Goal: Transaction & Acquisition: Purchase product/service

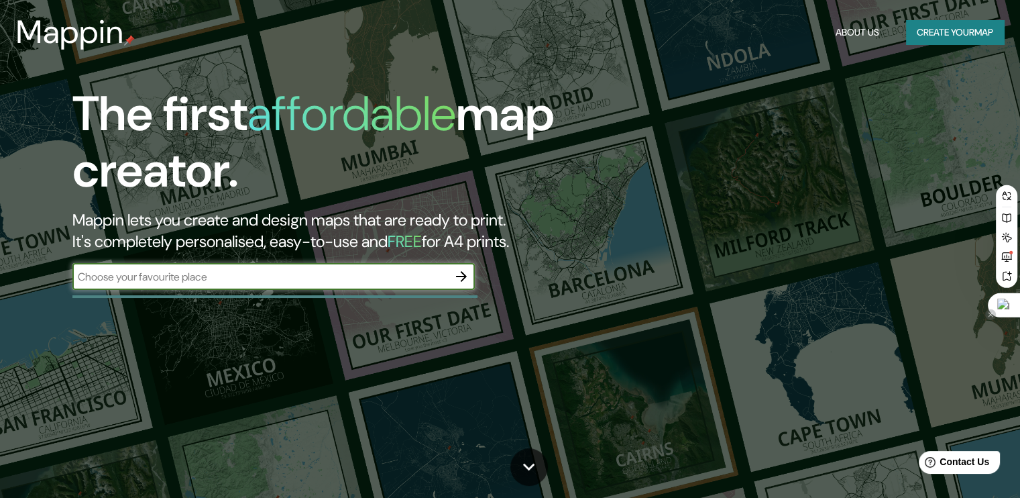
click at [1016, 307] on div at bounding box center [1004, 305] width 32 height 24
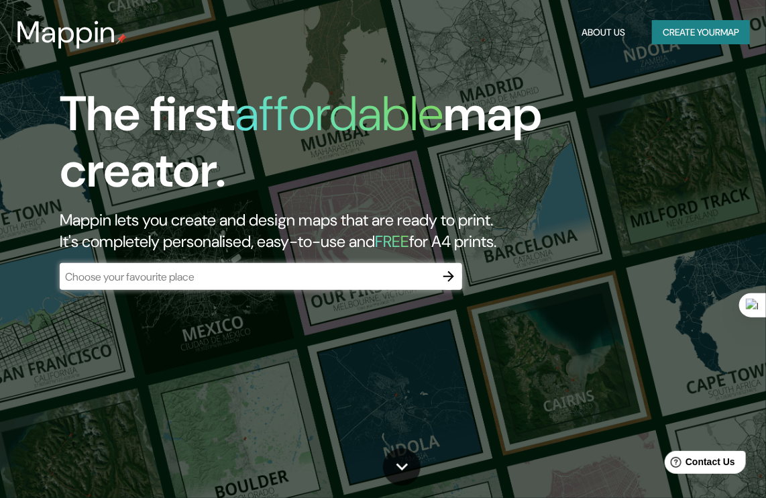
click at [539, 122] on h1 "The first affordable map creator." at bounding box center [366, 147] width 613 height 123
drag, startPoint x: 177, startPoint y: 217, endPoint x: 184, endPoint y: 218, distance: 7.5
click at [177, 217] on h2 "Mappin lets you create and design maps that are ready to print. It's completely…" at bounding box center [366, 230] width 613 height 43
drag, startPoint x: 54, startPoint y: 97, endPoint x: 572, endPoint y: 249, distance: 540.2
click at [572, 249] on div "The first affordable map creator. Mappin lets you create and design maps that a…" at bounding box center [366, 194] width 690 height 217
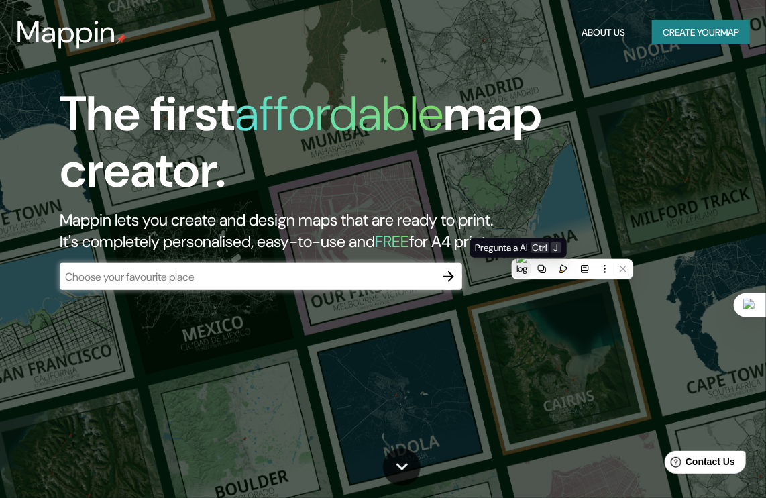
click at [521, 269] on img at bounding box center [522, 269] width 11 height 34
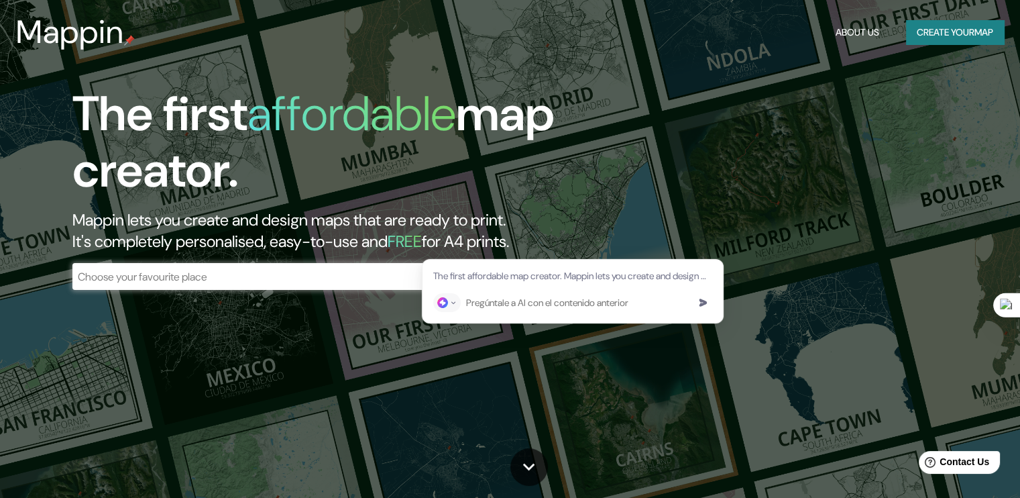
drag, startPoint x: 752, startPoint y: 213, endPoint x: 673, endPoint y: 223, distance: 79.0
click at [751, 213] on div "The first affordable map creator. Mappin lets you create and design maps that a…" at bounding box center [510, 249] width 1020 height 498
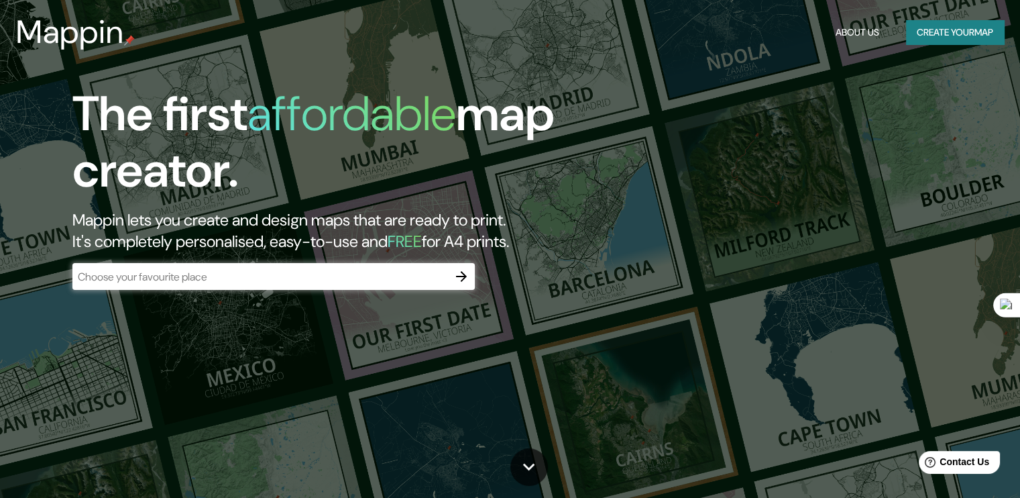
drag, startPoint x: 608, startPoint y: 252, endPoint x: 86, endPoint y: 125, distance: 537.6
click at [86, 125] on div "The first affordable map creator. Mappin lets you create and design maps that a…" at bounding box center [327, 194] width 612 height 217
click at [72, 62] on div at bounding box center [72, 62] width 0 height 0
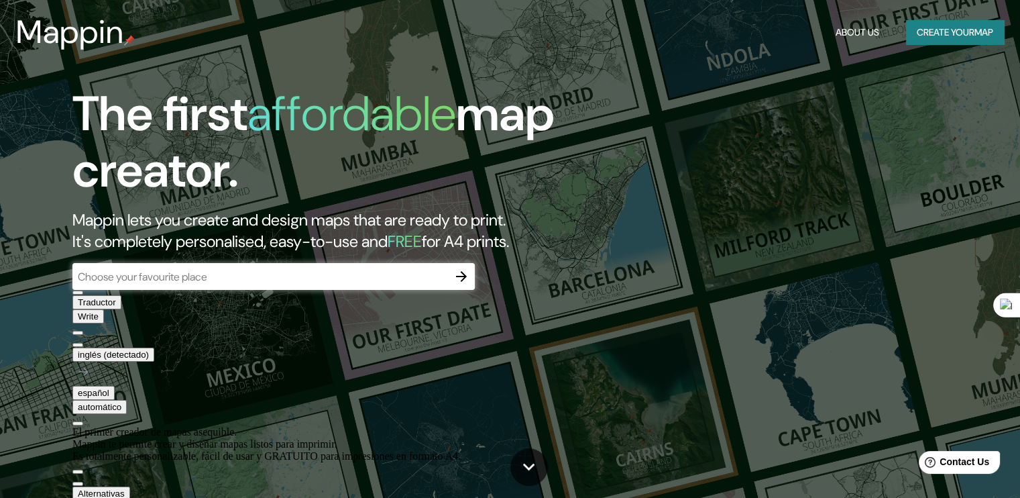
click at [971, 378] on div "The first affordable map creator. Mappin lets you create and design maps that a…" at bounding box center [510, 249] width 1020 height 498
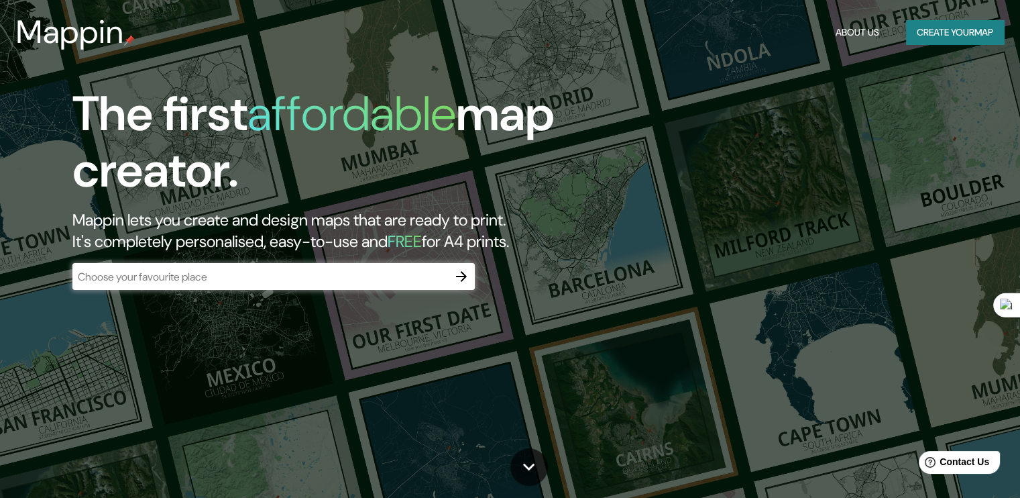
click at [330, 274] on div "​" at bounding box center [273, 276] width 402 height 27
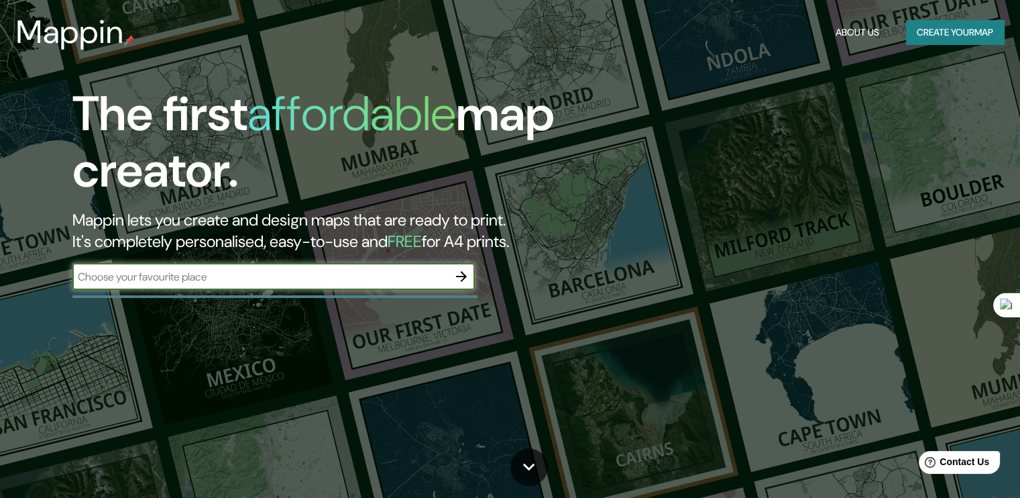
click at [311, 284] on input "text" at bounding box center [260, 276] width 376 height 15
drag, startPoint x: 254, startPoint y: 285, endPoint x: 79, endPoint y: 283, distance: 174.4
click at [78, 283] on input "text" at bounding box center [260, 276] width 376 height 15
drag, startPoint x: 87, startPoint y: 284, endPoint x: 194, endPoint y: 303, distance: 108.2
click at [194, 292] on div "​" at bounding box center [273, 278] width 402 height 30
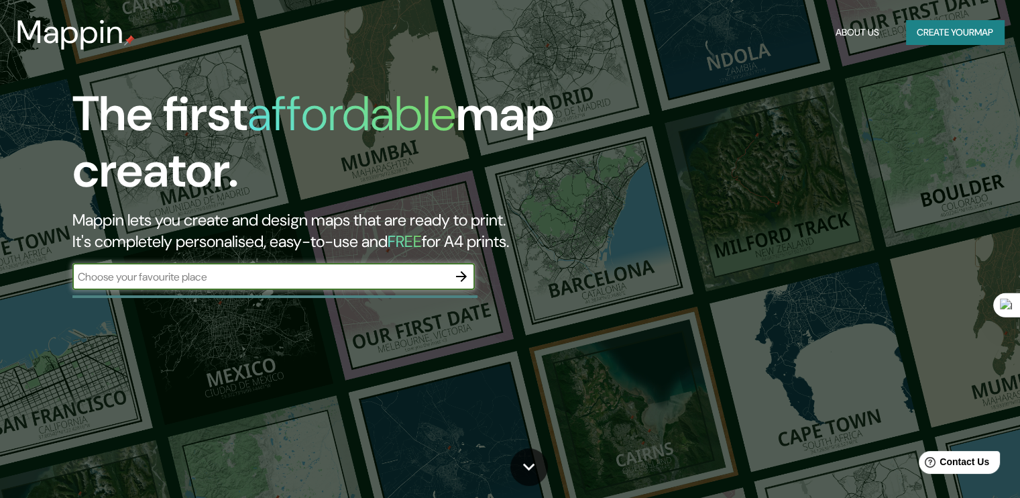
click at [462, 282] on icon "button" at bounding box center [461, 276] width 11 height 11
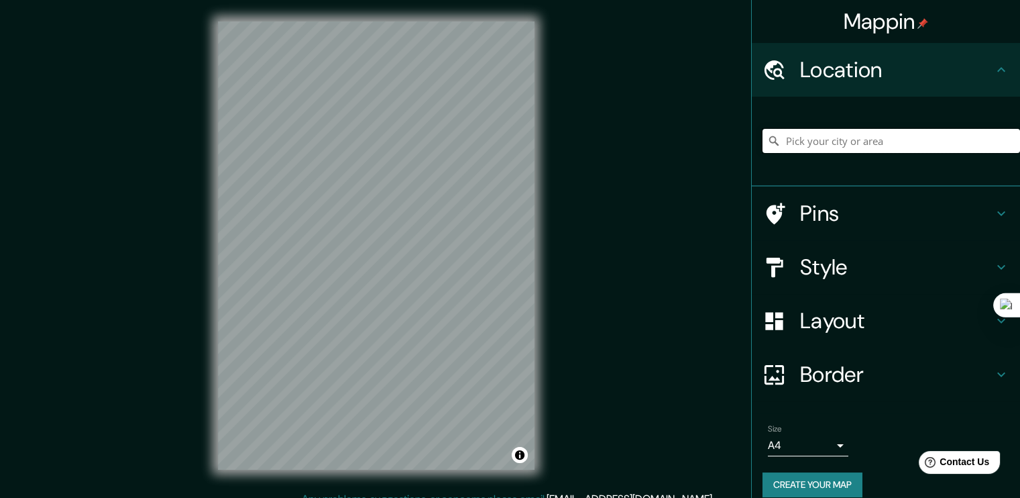
click at [851, 148] on input "Pick your city or area" at bounding box center [892, 141] width 258 height 24
paste input "C. Villablino, 4"
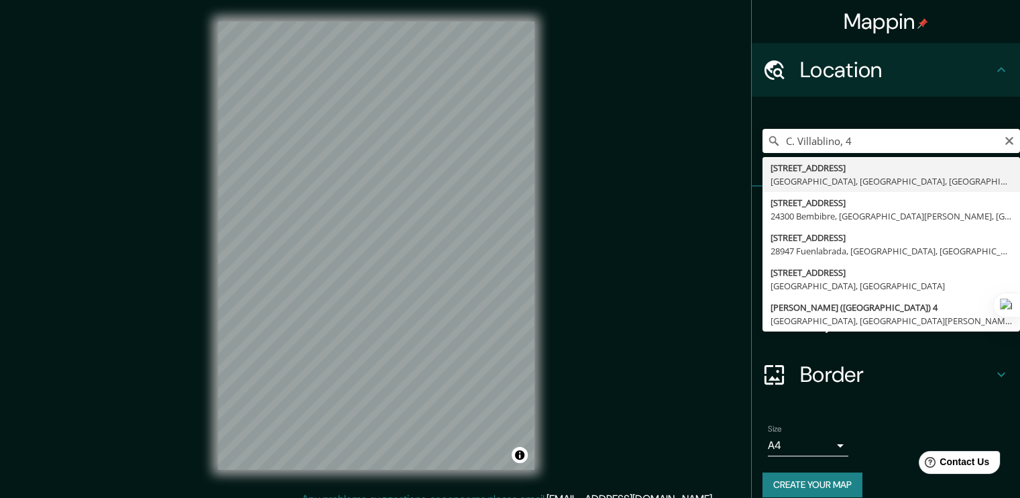
type input "[STREET_ADDRESS]"
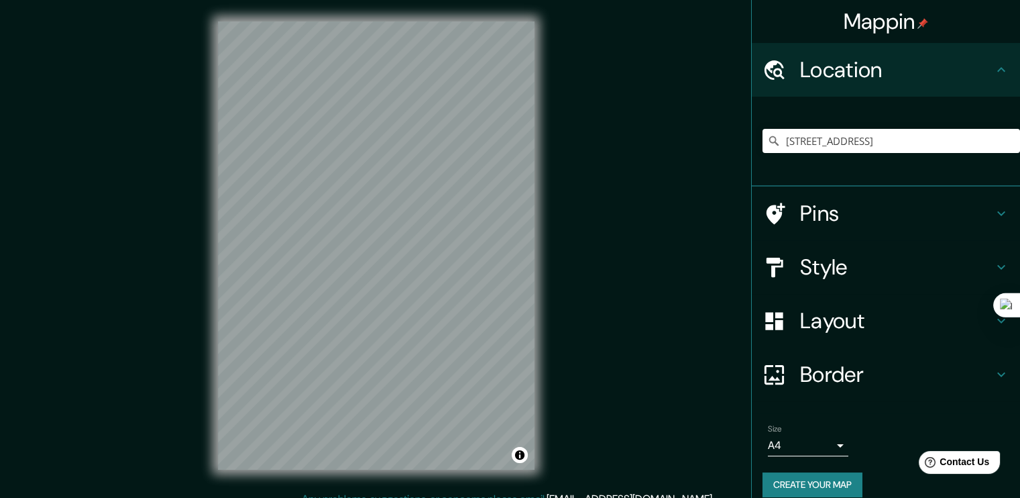
click at [849, 209] on h4 "Pins" at bounding box center [896, 213] width 193 height 27
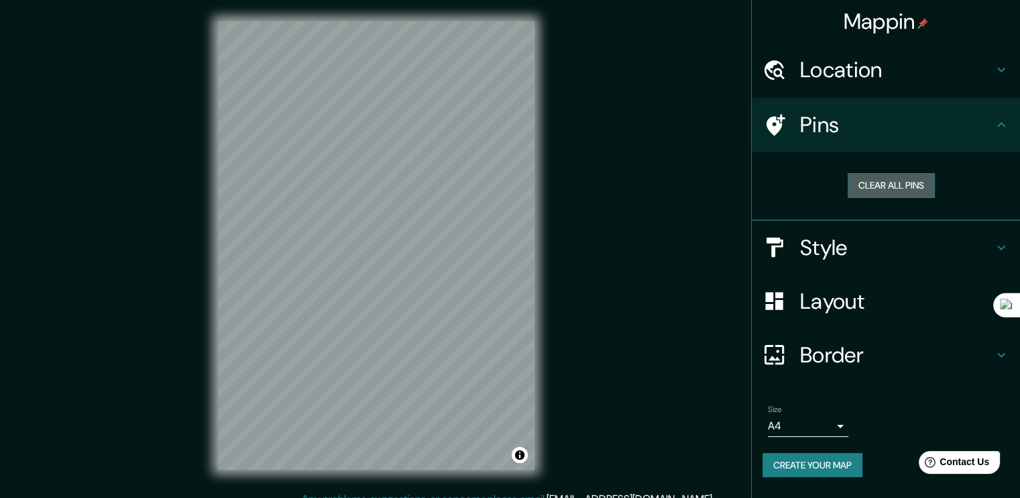
click at [888, 193] on button "Clear all pins" at bounding box center [891, 185] width 87 height 25
click at [896, 195] on button "Clear all pins" at bounding box center [891, 185] width 87 height 25
click at [824, 261] on h4 "Style" at bounding box center [896, 247] width 193 height 27
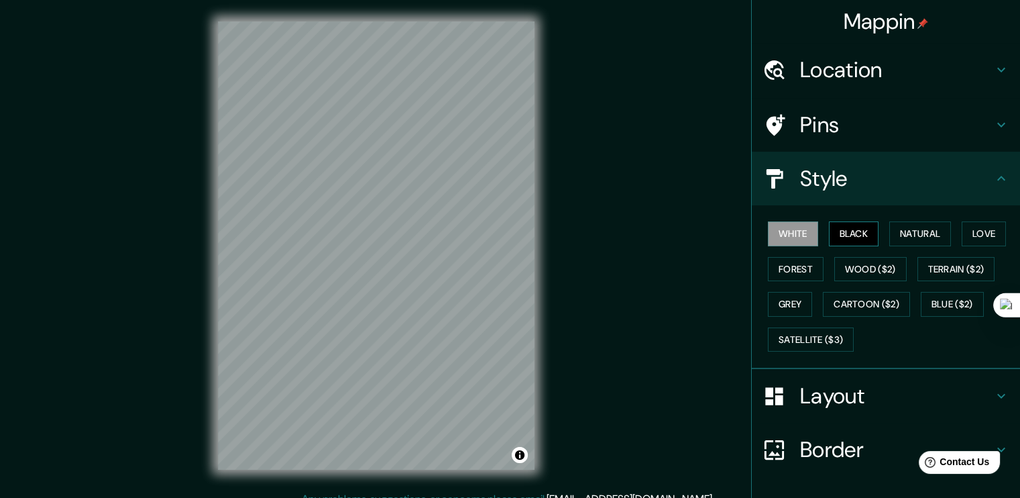
click at [852, 246] on button "Black" at bounding box center [854, 233] width 50 height 25
click at [918, 241] on button "Natural" at bounding box center [920, 233] width 62 height 25
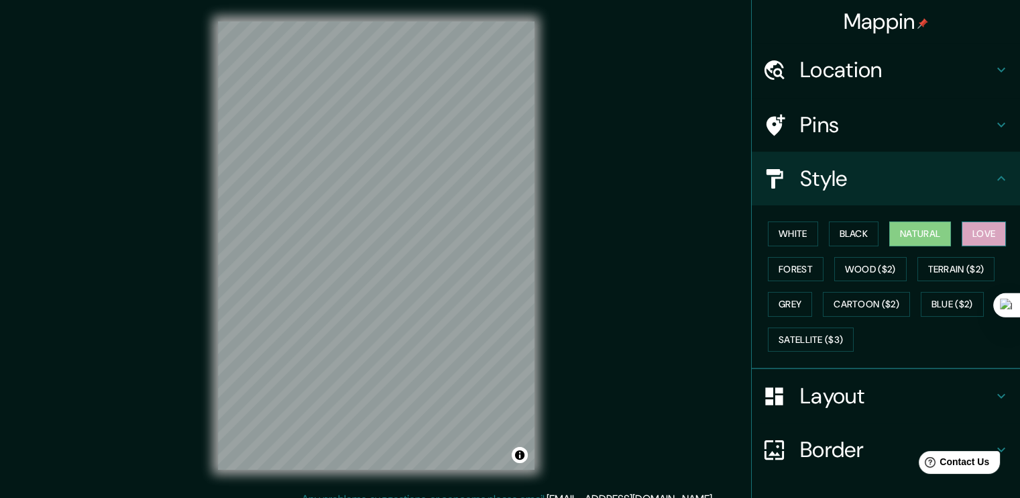
click at [962, 246] on button "Love" at bounding box center [984, 233] width 44 height 25
click at [824, 276] on button "Forest" at bounding box center [796, 269] width 56 height 25
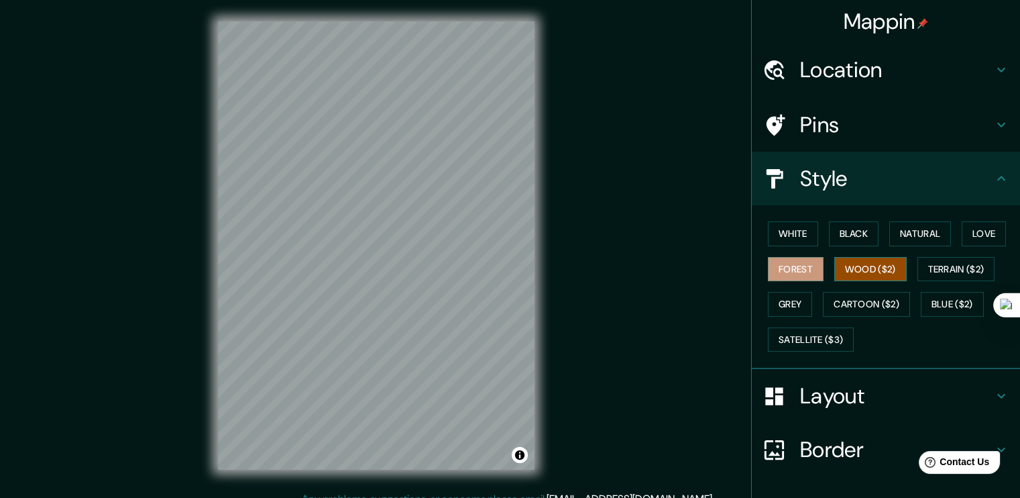
click at [906, 276] on button "Wood ($2)" at bounding box center [870, 269] width 72 height 25
click at [918, 282] on button "Terrain ($2)" at bounding box center [957, 269] width 78 height 25
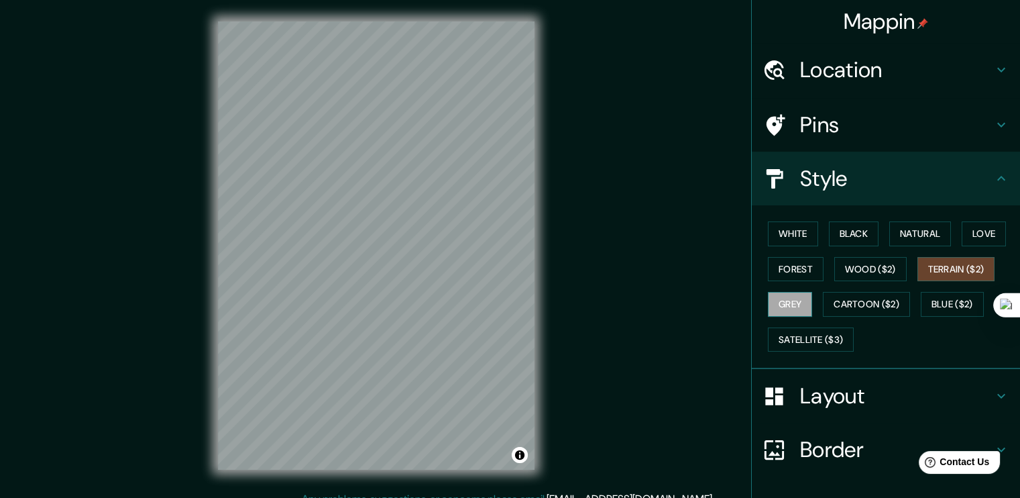
click at [812, 317] on button "Grey" at bounding box center [790, 304] width 44 height 25
click at [921, 317] on button "Blue ($2)" at bounding box center [952, 304] width 63 height 25
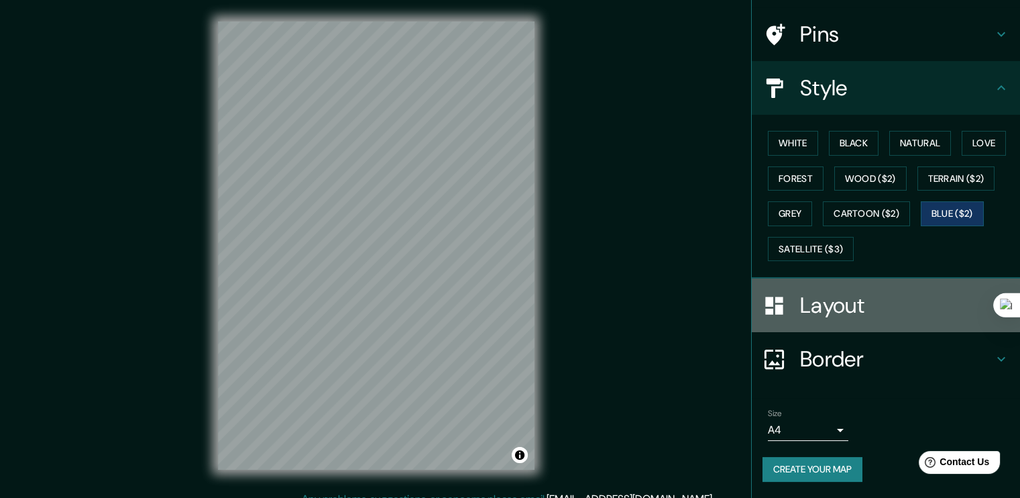
click at [865, 329] on div "Layout" at bounding box center [886, 305] width 268 height 54
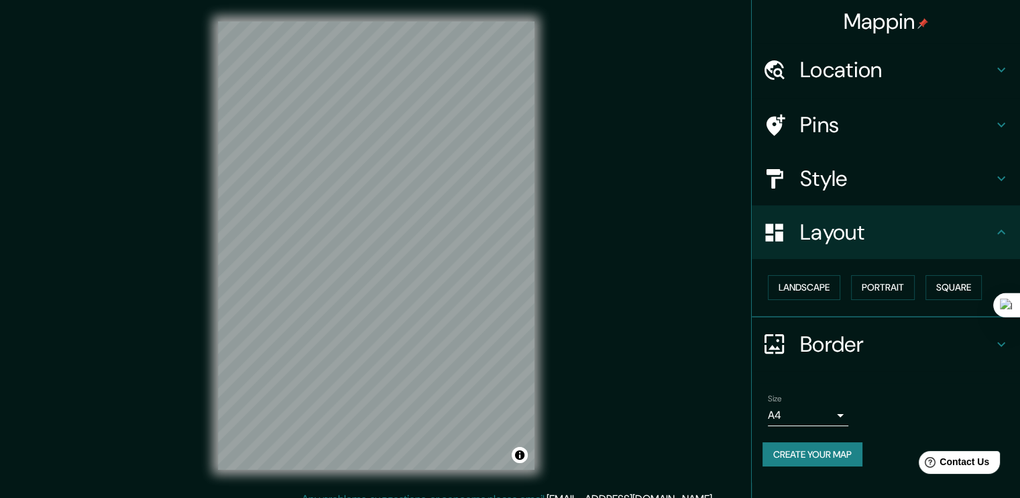
scroll to position [1, 0]
click at [815, 300] on button "Landscape" at bounding box center [804, 287] width 72 height 25
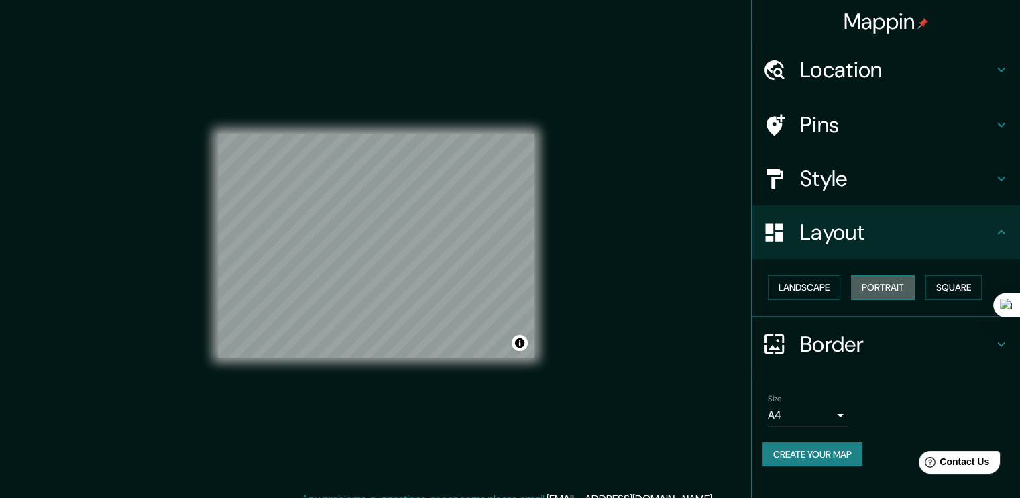
click at [869, 300] on button "Portrait" at bounding box center [883, 287] width 64 height 25
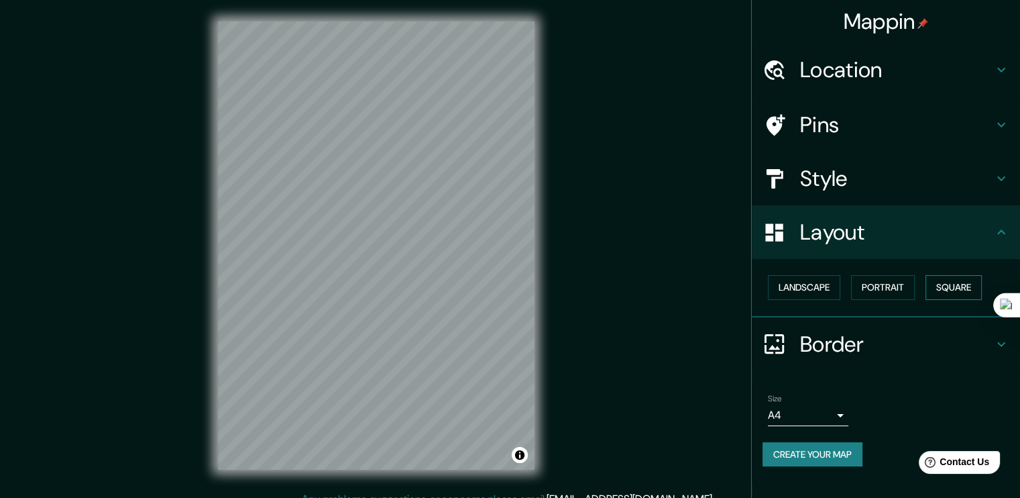
click at [936, 298] on button "Square" at bounding box center [954, 287] width 56 height 25
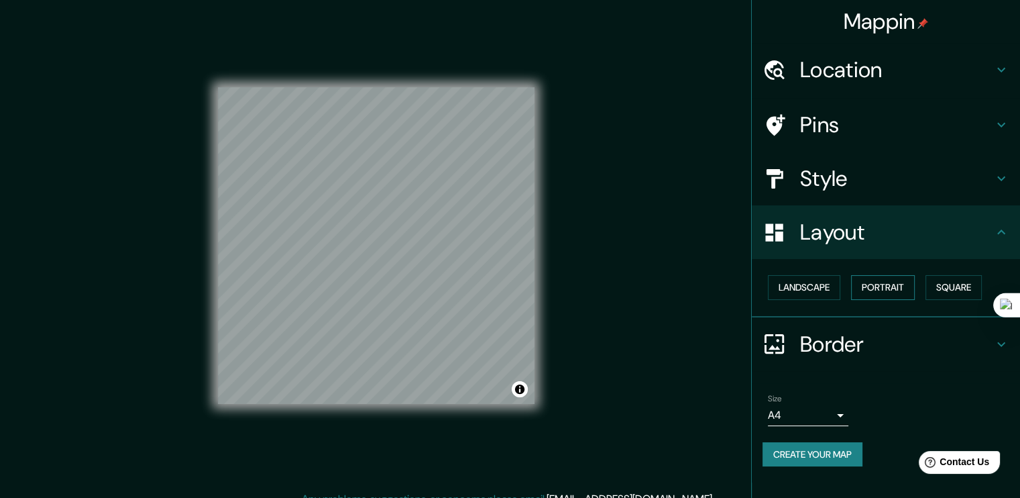
click at [894, 300] on button "Portrait" at bounding box center [883, 287] width 64 height 25
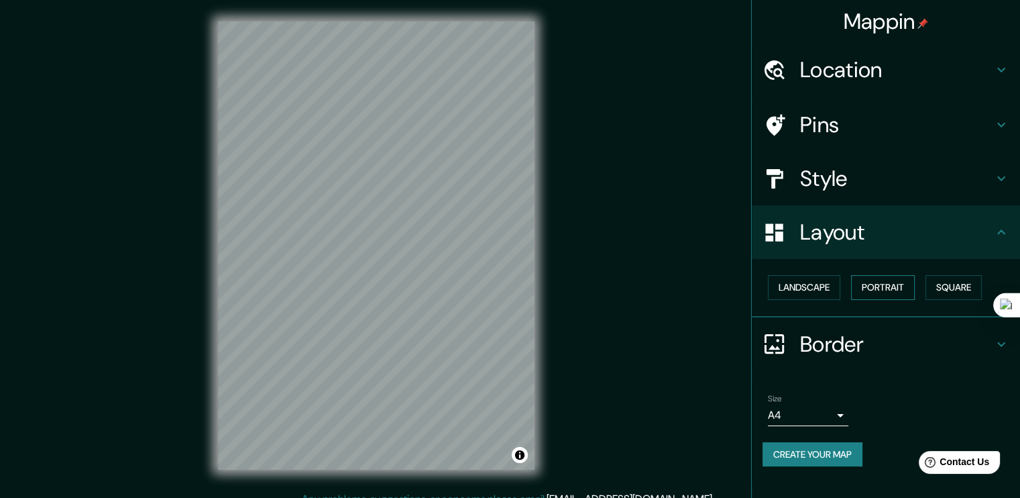
click at [857, 297] on button "Portrait" at bounding box center [883, 287] width 64 height 25
click at [816, 294] on button "Landscape" at bounding box center [804, 287] width 72 height 25
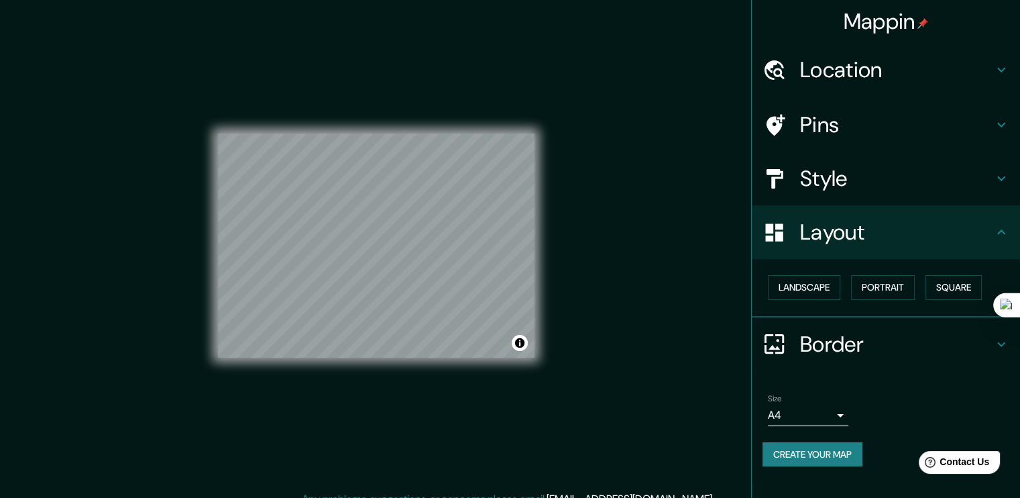
scroll to position [18, 0]
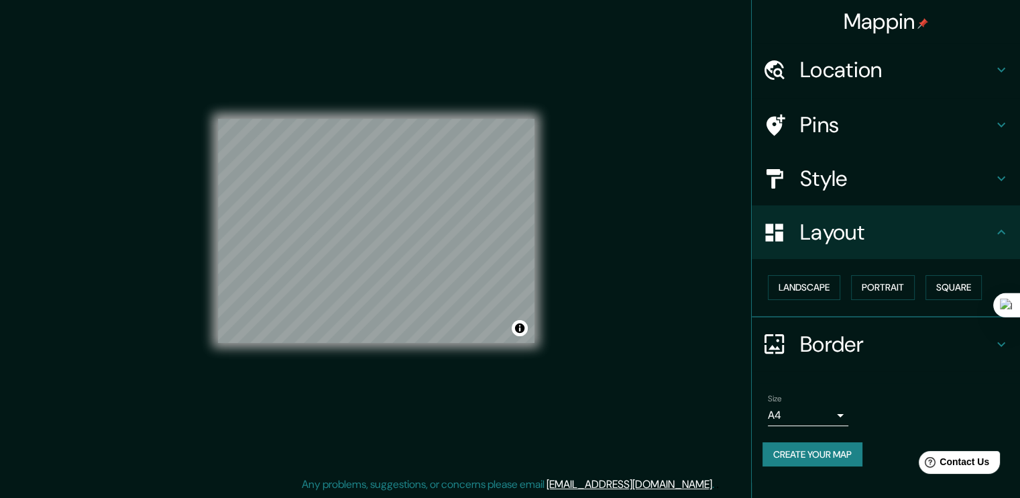
click at [843, 358] on h4 "Border" at bounding box center [896, 344] width 193 height 27
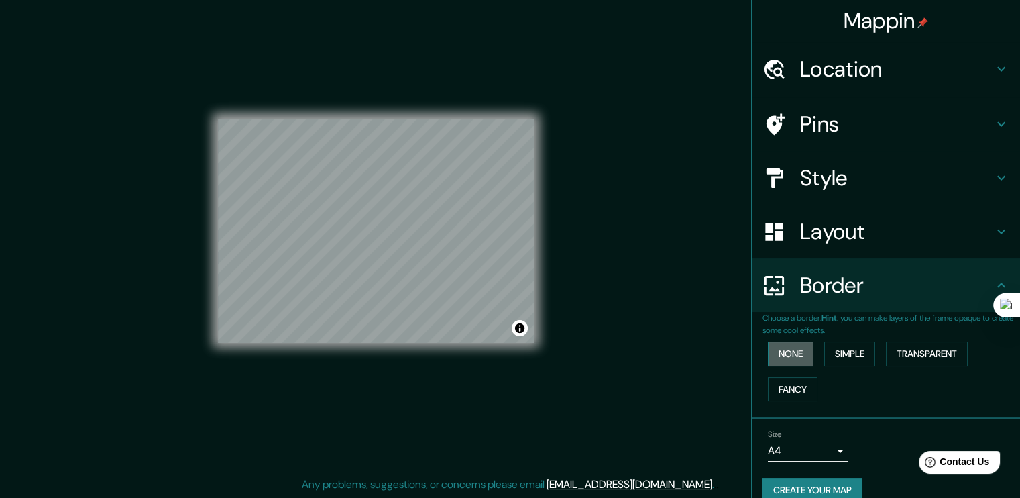
click at [792, 364] on button "None" at bounding box center [791, 353] width 46 height 25
click at [834, 366] on button "Simple" at bounding box center [849, 353] width 51 height 25
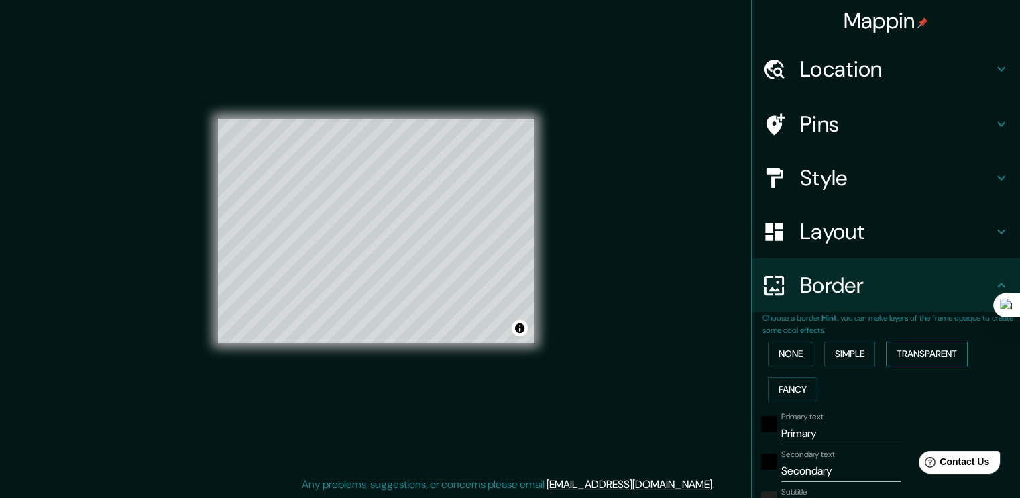
click at [910, 366] on button "Transparent" at bounding box center [927, 353] width 82 height 25
click at [812, 372] on div "None Simple Transparent Fancy" at bounding box center [892, 371] width 258 height 70
click at [770, 366] on button "None" at bounding box center [791, 353] width 46 height 25
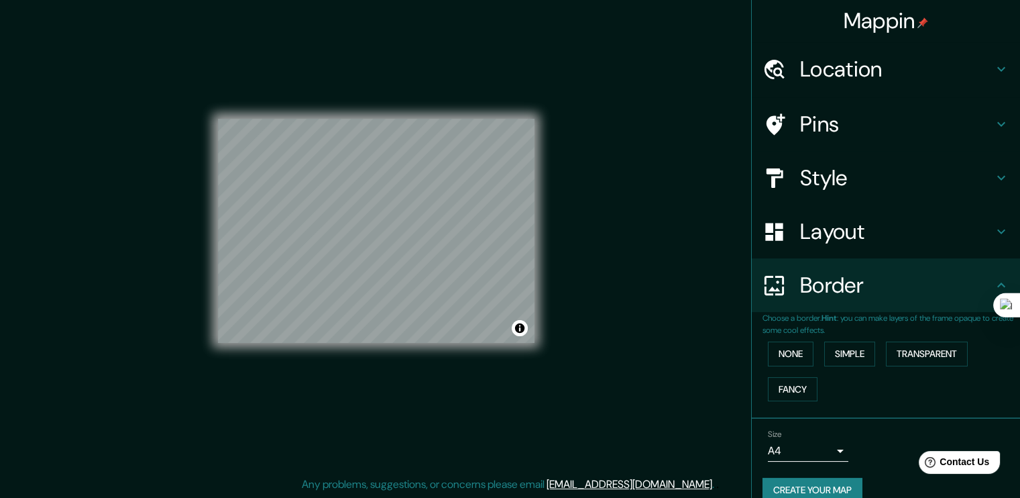
scroll to position [40, 0]
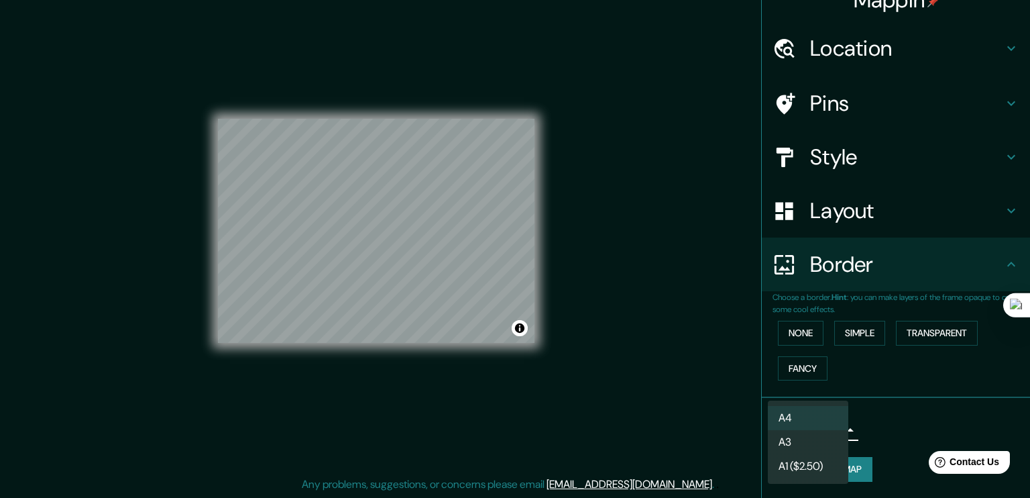
click at [789, 426] on body "Mappin Location [STREET_ADDRESS] Pins Style Layout Border Choose a border. Hint…" at bounding box center [515, 234] width 1030 height 498
click at [805, 439] on li "A3" at bounding box center [808, 442] width 80 height 24
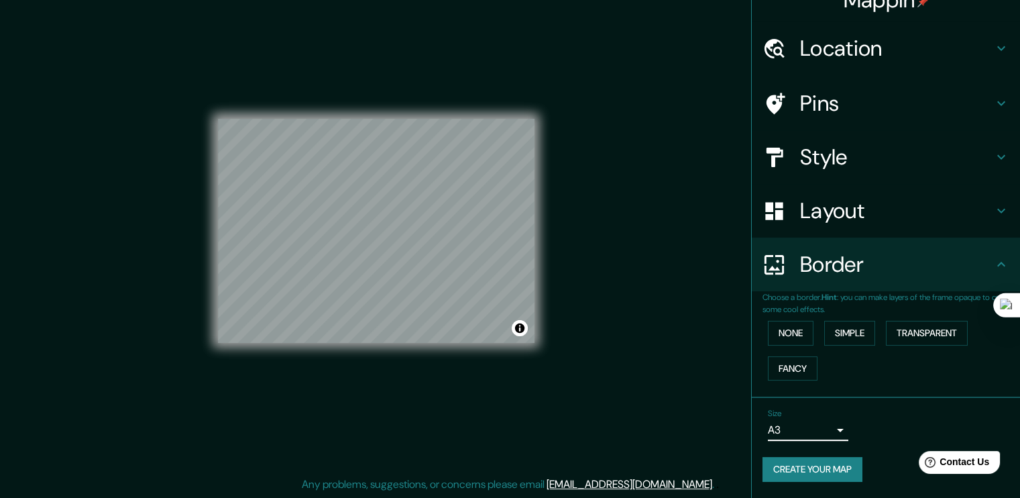
click at [820, 427] on body "Mappin Location [STREET_ADDRESS] Pins Style Layout Border Choose a border. Hint…" at bounding box center [510, 234] width 1020 height 498
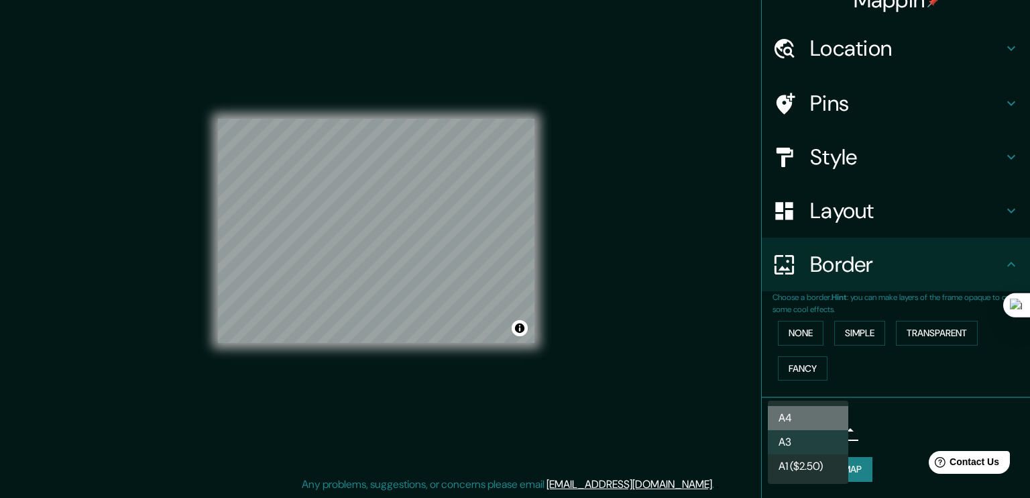
click at [799, 415] on li "A4" at bounding box center [808, 418] width 80 height 24
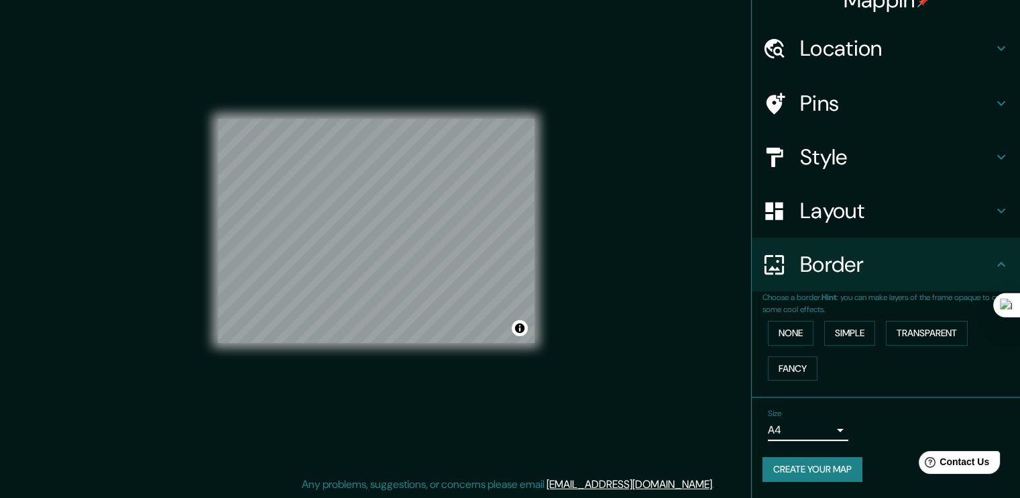
click at [832, 150] on h4 "Style" at bounding box center [896, 157] width 193 height 27
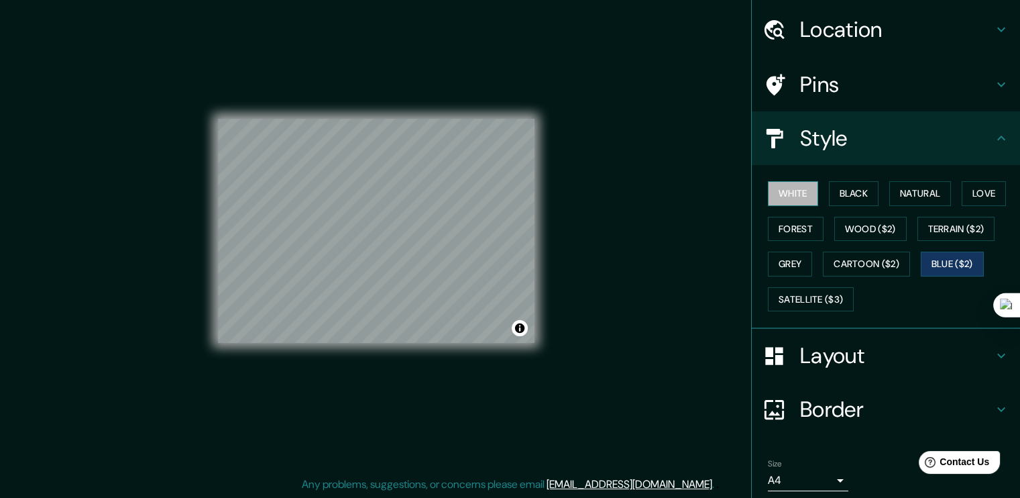
click at [792, 206] on button "White" at bounding box center [793, 193] width 50 height 25
click at [845, 206] on button "Black" at bounding box center [854, 193] width 50 height 25
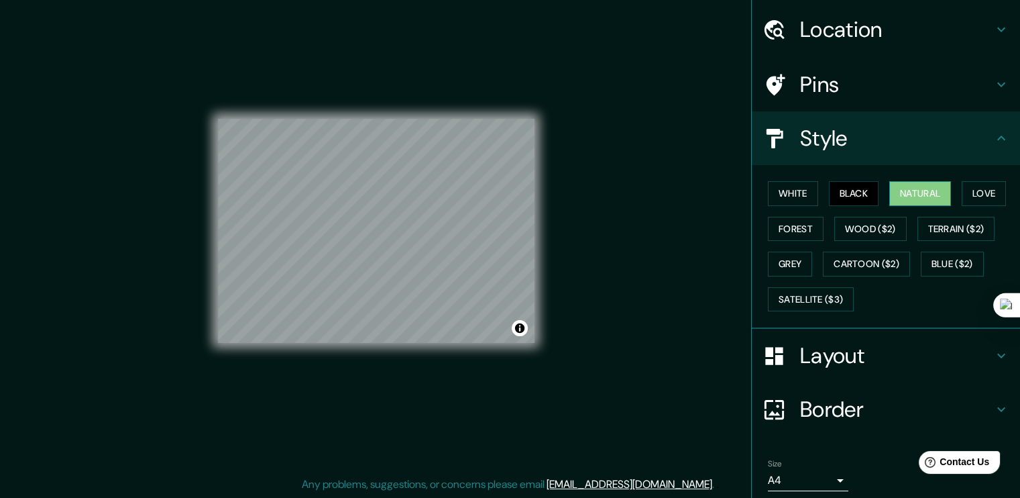
click at [903, 203] on button "Natural" at bounding box center [920, 193] width 62 height 25
click at [962, 206] on button "Love" at bounding box center [984, 193] width 44 height 25
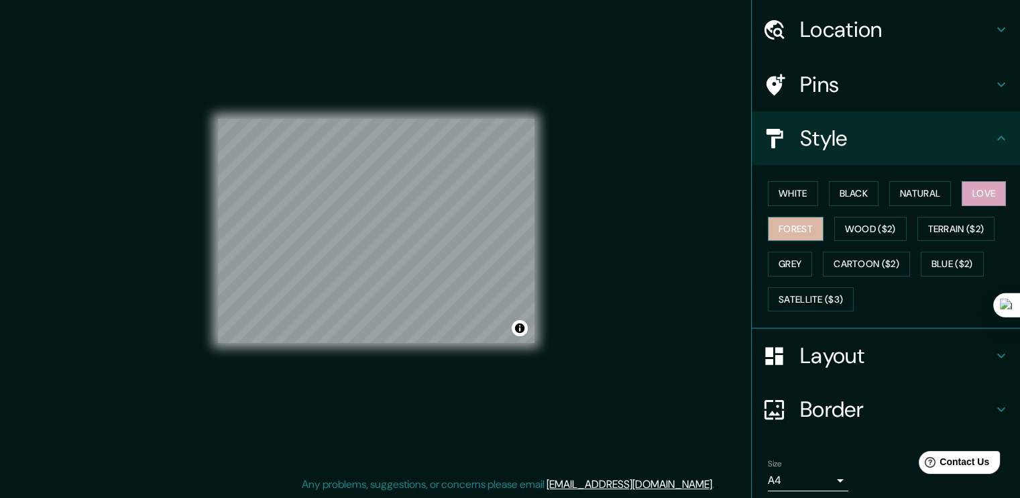
click at [824, 241] on button "Forest" at bounding box center [796, 229] width 56 height 25
click at [812, 276] on button "Grey" at bounding box center [790, 264] width 44 height 25
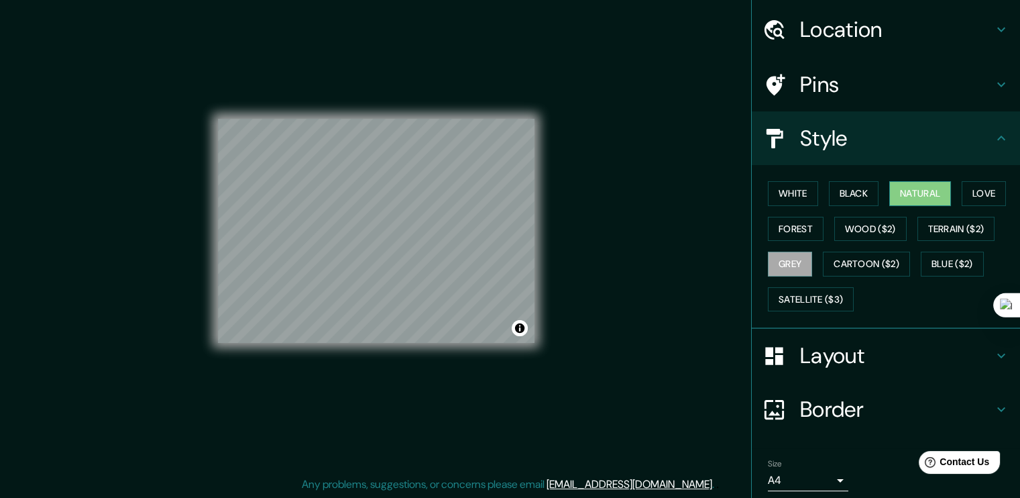
click at [914, 206] on button "Natural" at bounding box center [920, 193] width 62 height 25
click at [812, 268] on button "Grey" at bounding box center [790, 264] width 44 height 25
click at [783, 195] on button "White" at bounding box center [793, 193] width 50 height 25
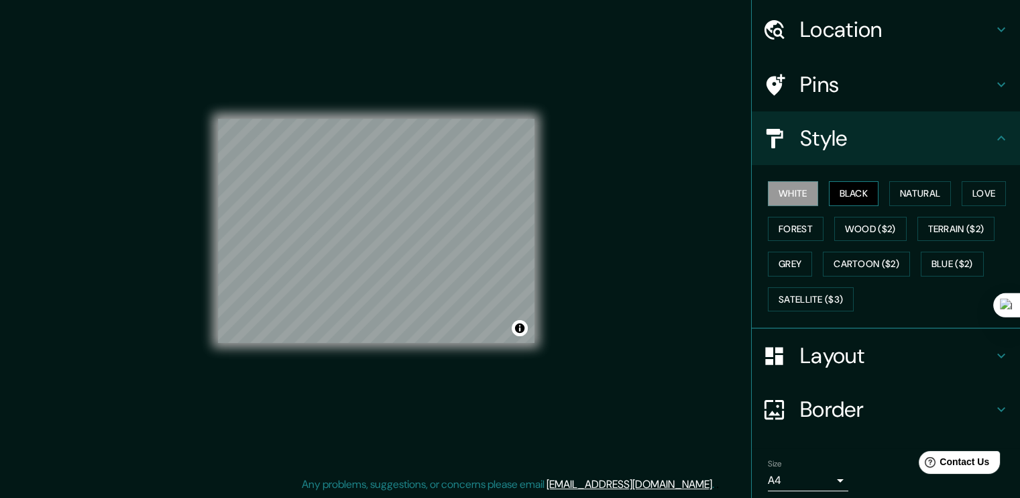
click at [845, 199] on button "Black" at bounding box center [854, 193] width 50 height 25
click at [894, 197] on button "Natural" at bounding box center [920, 193] width 62 height 25
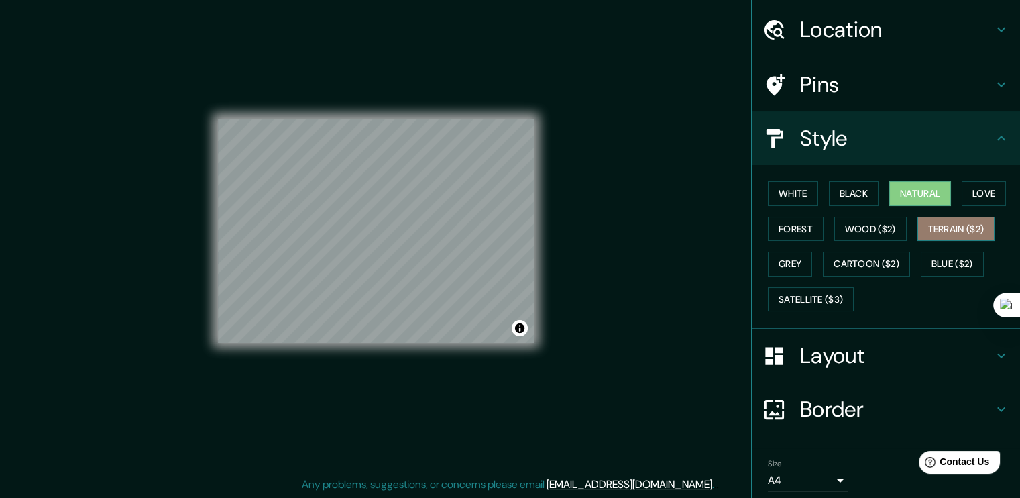
click at [918, 241] on button "Terrain ($2)" at bounding box center [957, 229] width 78 height 25
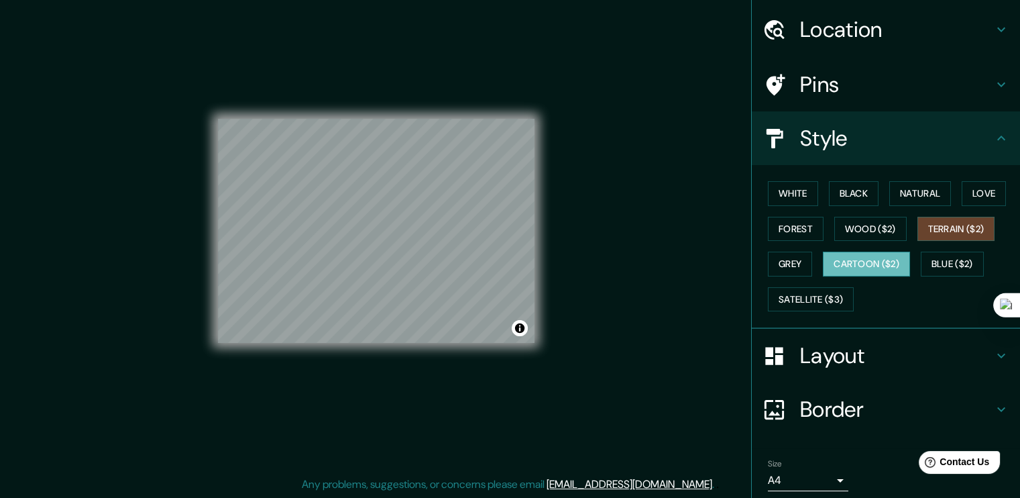
click at [823, 276] on button "Cartoon ($2)" at bounding box center [866, 264] width 87 height 25
click at [814, 312] on button "Satellite ($3)" at bounding box center [811, 299] width 86 height 25
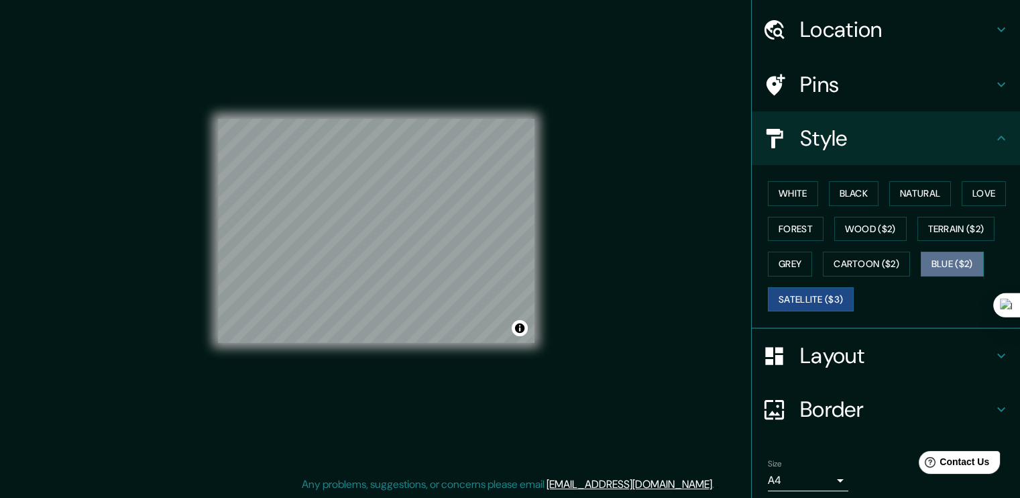
click at [921, 276] on button "Blue ($2)" at bounding box center [952, 264] width 63 height 25
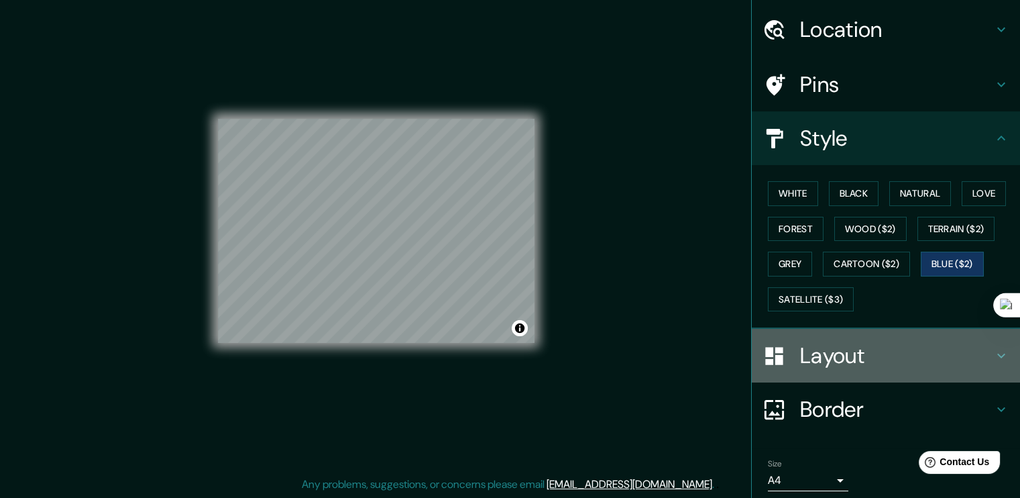
click at [841, 369] on h4 "Layout" at bounding box center [896, 355] width 193 height 27
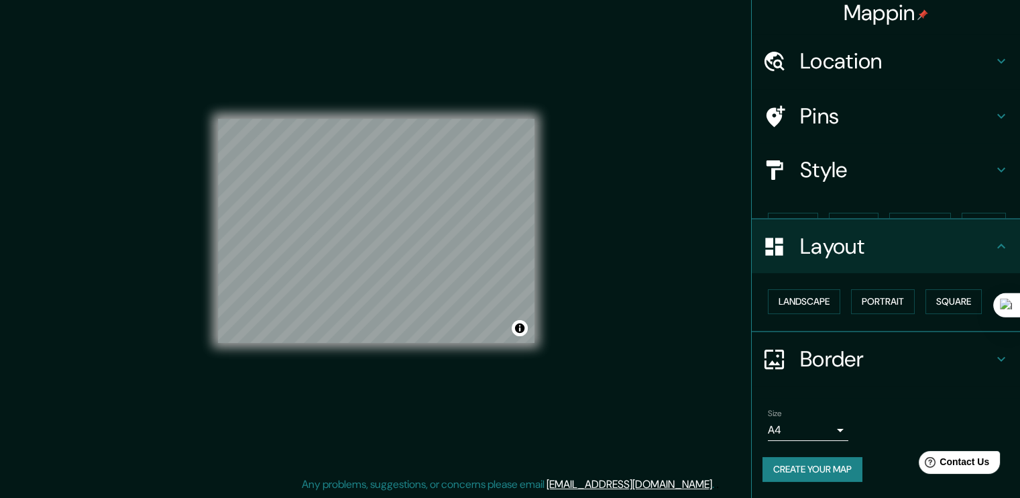
scroll to position [1, 0]
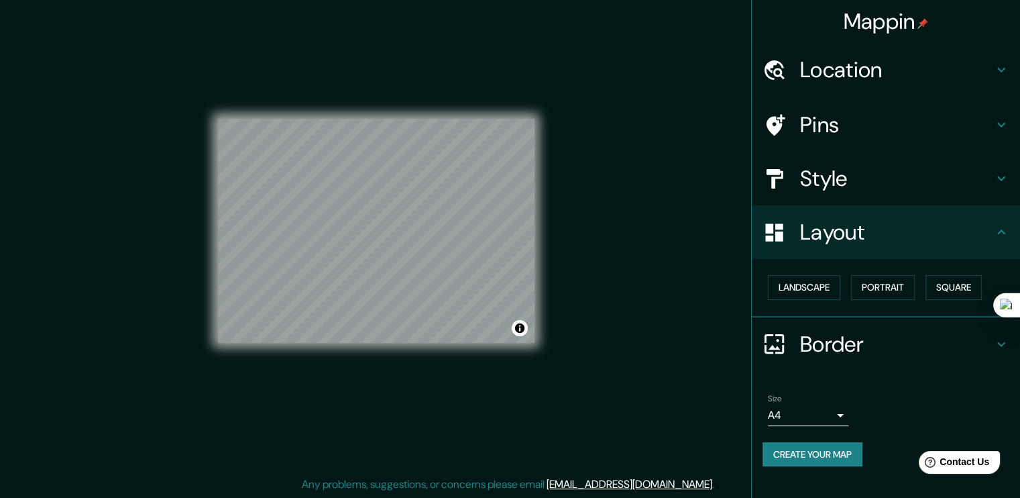
click at [849, 345] on h4 "Border" at bounding box center [896, 344] width 193 height 27
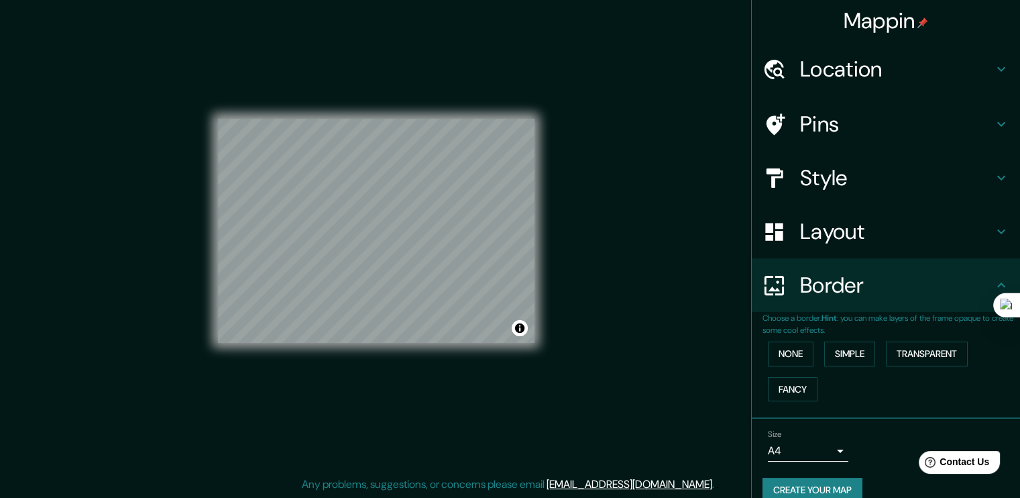
click at [877, 327] on p "Choose a border. Hint : you can make layers of the frame opaque to create some …" at bounding box center [892, 324] width 258 height 24
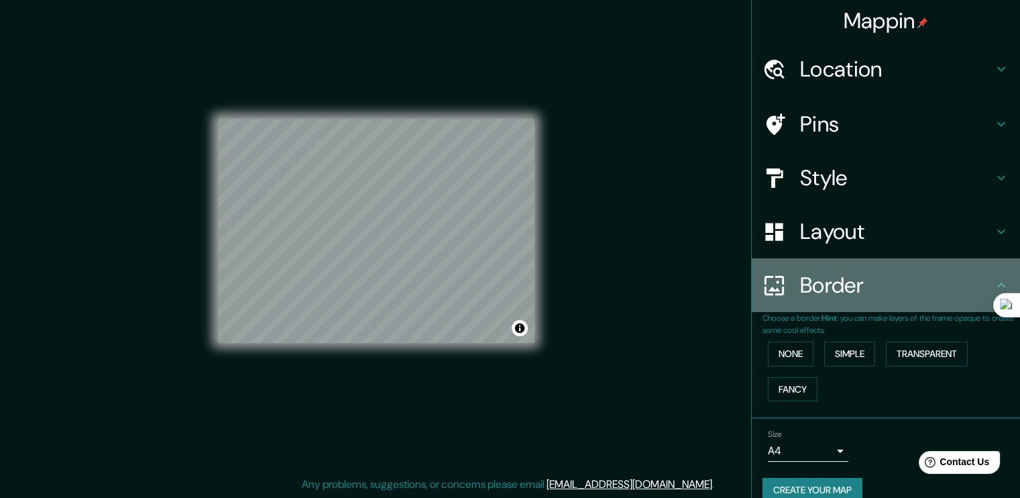
click at [993, 293] on icon at bounding box center [1001, 285] width 16 height 16
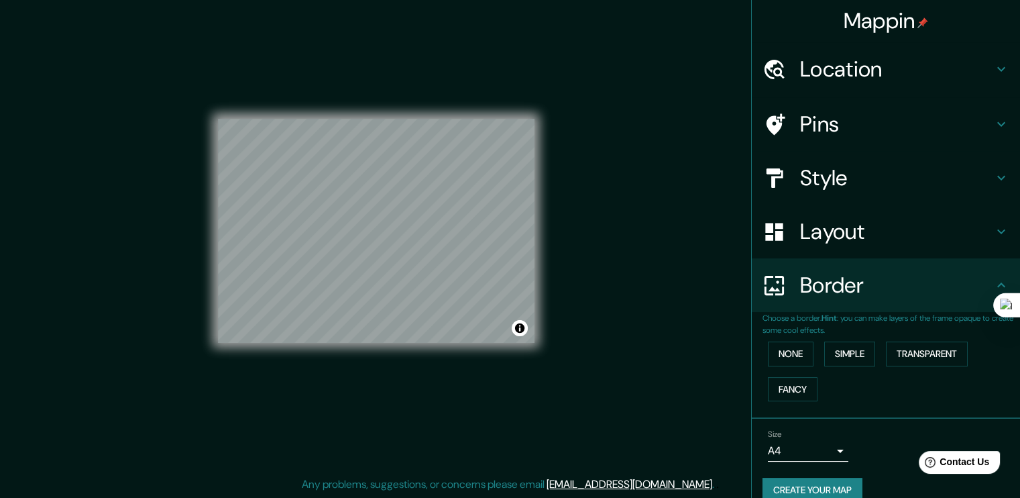
click at [784, 297] on div at bounding box center [782, 285] width 38 height 23
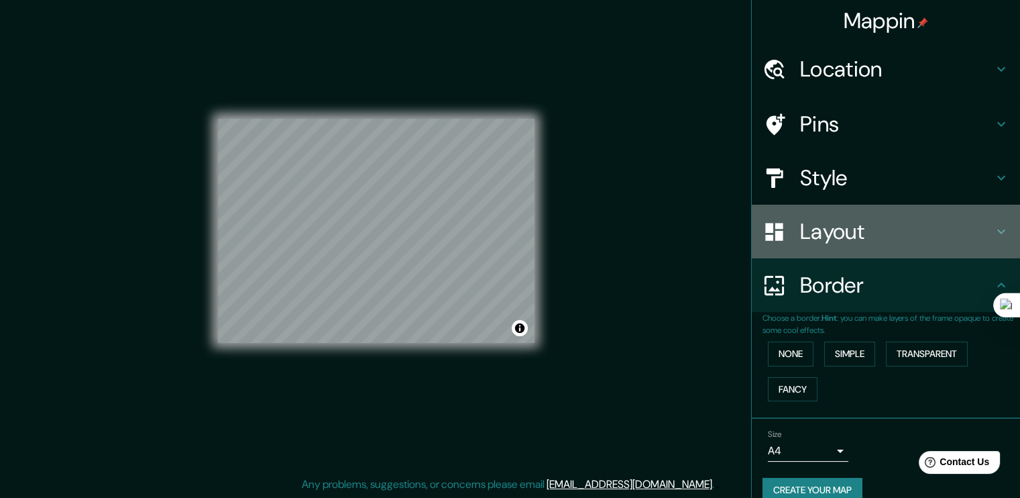
click at [841, 245] on h4 "Layout" at bounding box center [896, 231] width 193 height 27
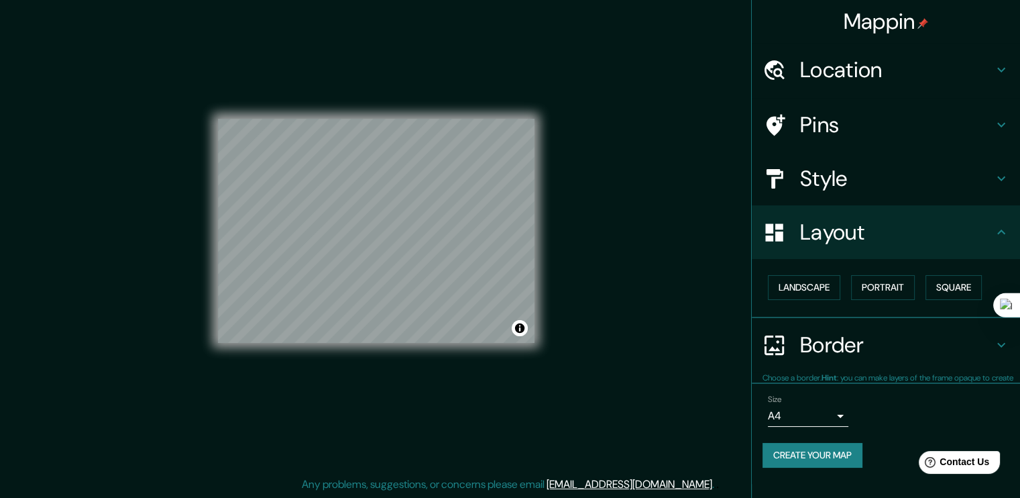
click at [842, 246] on h4 "Layout" at bounding box center [896, 232] width 193 height 27
click at [857, 205] on div "Style" at bounding box center [886, 179] width 268 height 54
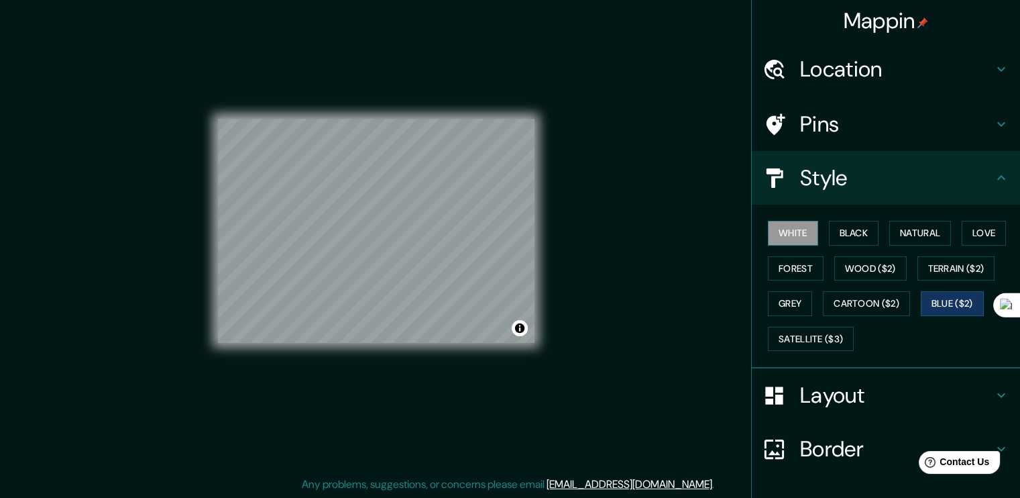
click at [802, 246] on button "White" at bounding box center [793, 233] width 50 height 25
click at [844, 246] on button "Black" at bounding box center [854, 233] width 50 height 25
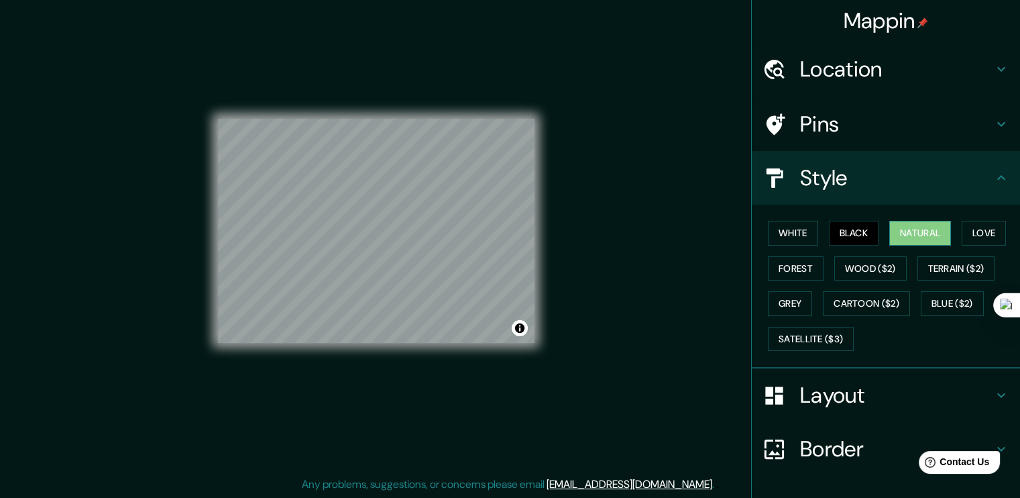
click at [919, 239] on button "Natural" at bounding box center [920, 233] width 62 height 25
click at [812, 316] on button "Grey" at bounding box center [790, 303] width 44 height 25
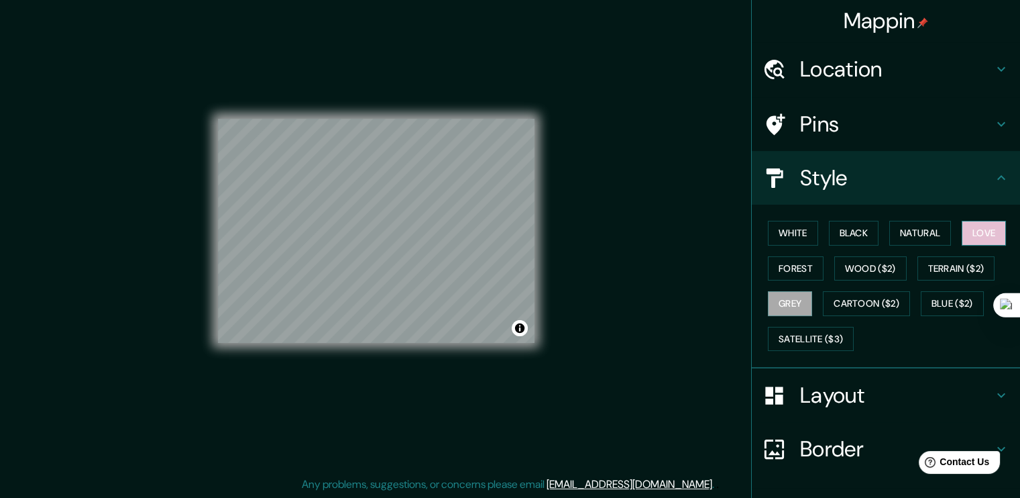
click at [962, 246] on button "Love" at bounding box center [984, 233] width 44 height 25
click at [821, 273] on button "Forest" at bounding box center [796, 268] width 56 height 25
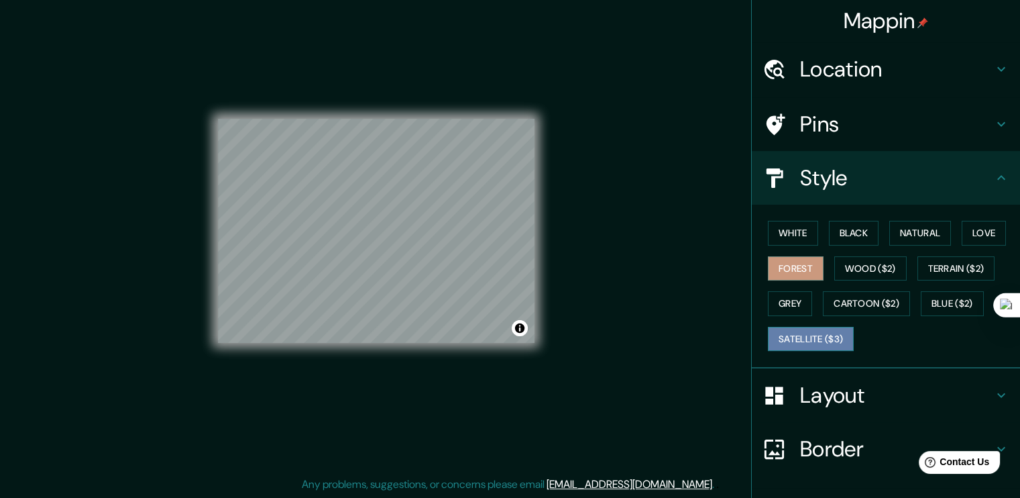
click at [820, 352] on button "Satellite ($3)" at bounding box center [811, 339] width 86 height 25
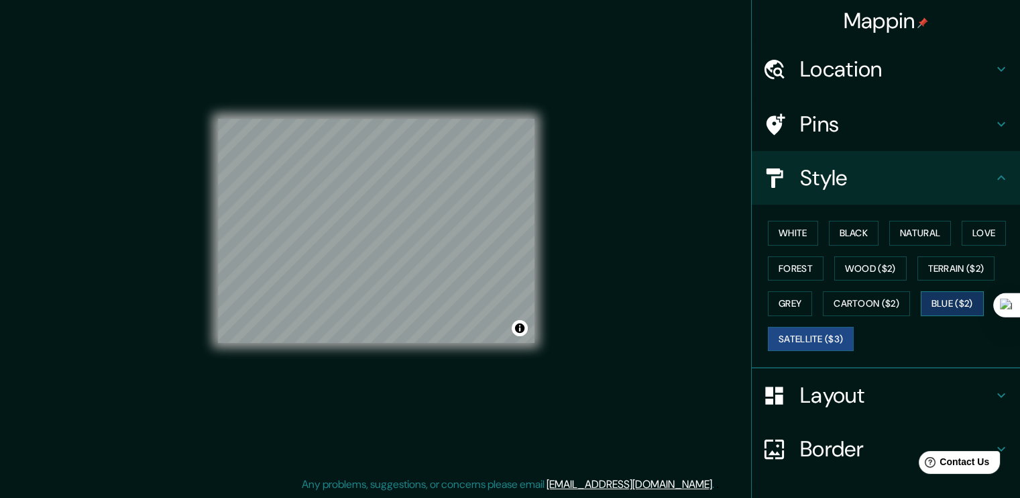
click at [921, 316] on button "Blue ($2)" at bounding box center [952, 303] width 63 height 25
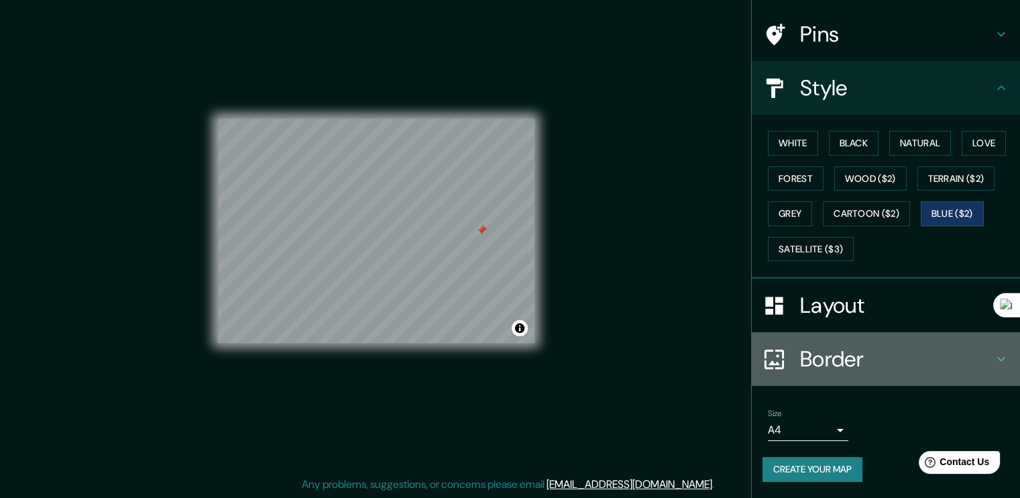
click at [834, 372] on h4 "Border" at bounding box center [896, 358] width 193 height 27
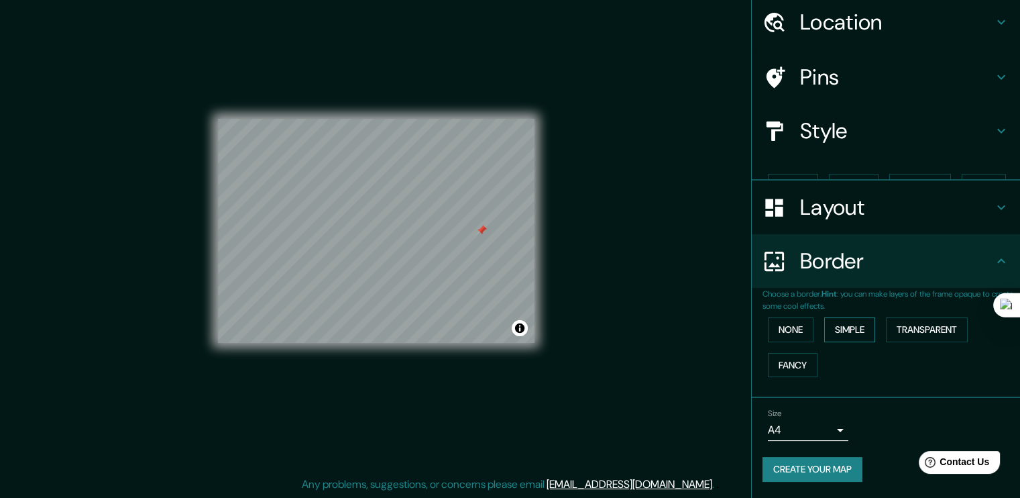
scroll to position [40, 0]
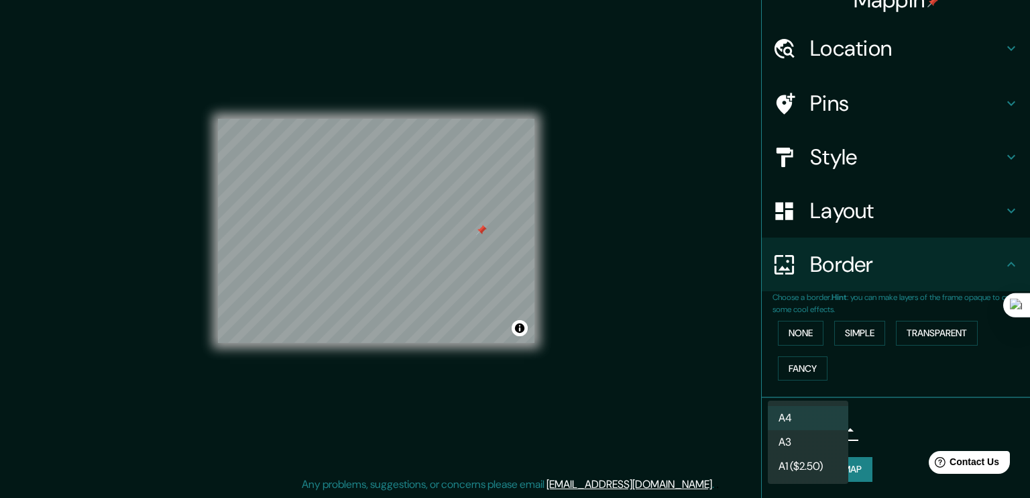
click at [820, 428] on body "Mappin Location [STREET_ADDRESS] Pins Style Layout Border Choose a border. Hint…" at bounding box center [515, 234] width 1030 height 498
click at [821, 415] on li "A4" at bounding box center [808, 418] width 80 height 24
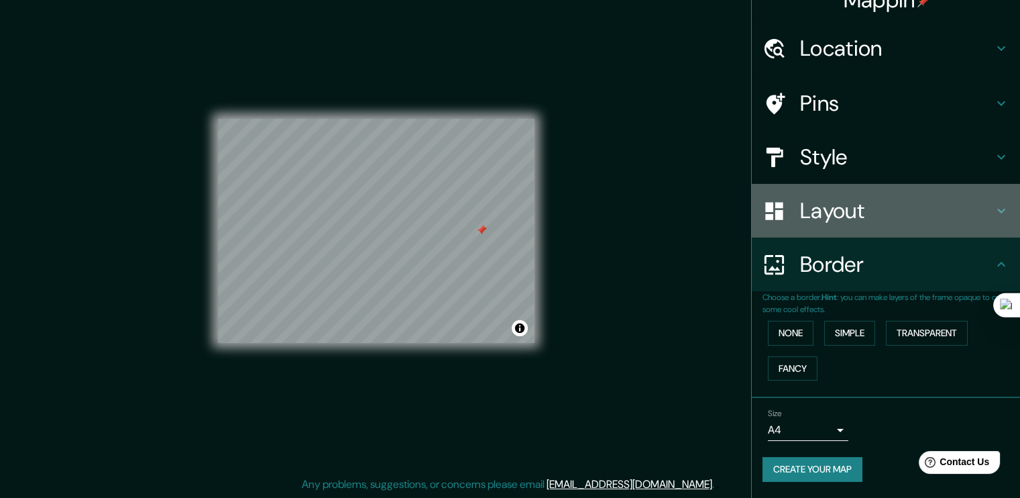
click at [876, 213] on h4 "Layout" at bounding box center [896, 210] width 193 height 27
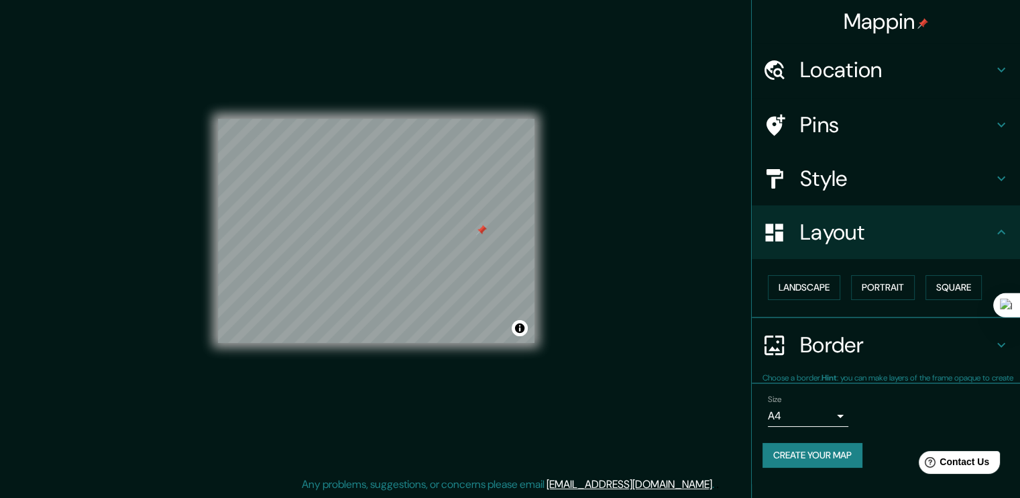
scroll to position [1, 0]
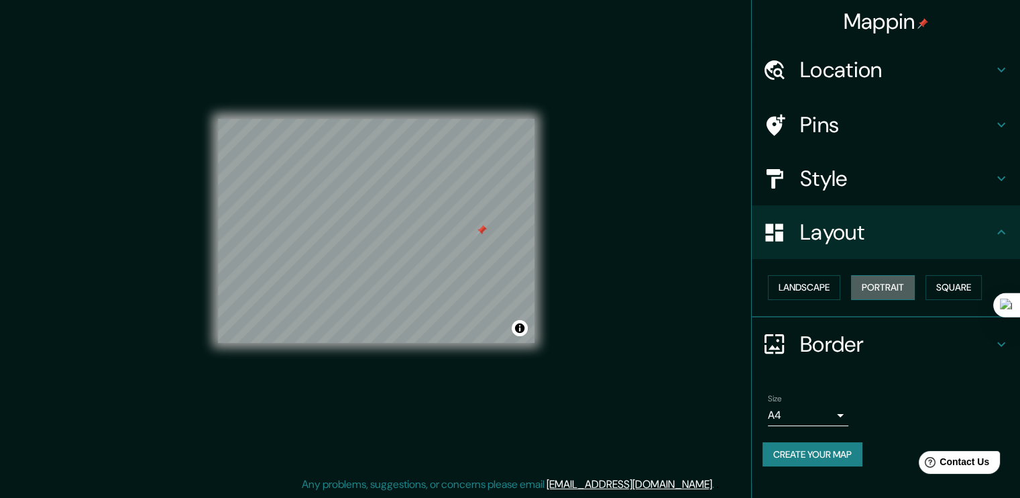
click at [891, 296] on button "Portrait" at bounding box center [883, 287] width 64 height 25
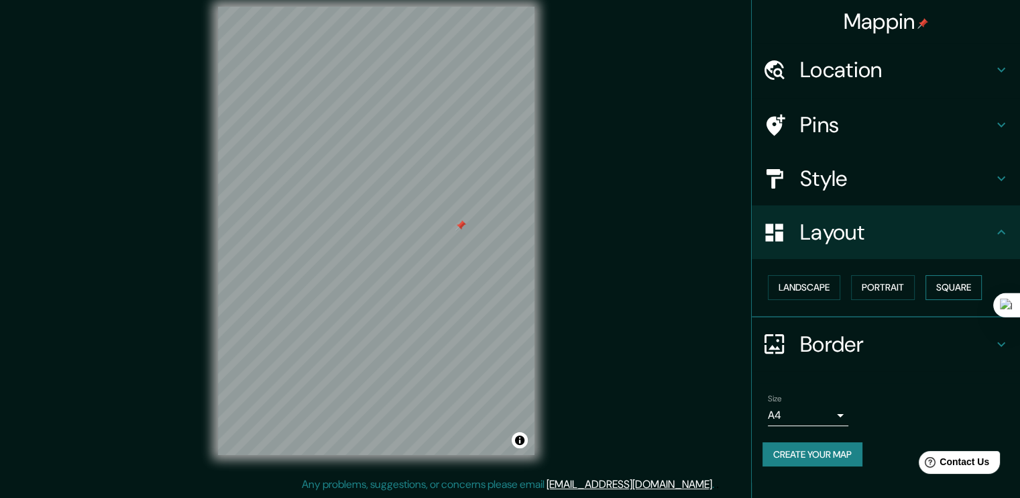
click at [957, 299] on button "Square" at bounding box center [954, 287] width 56 height 25
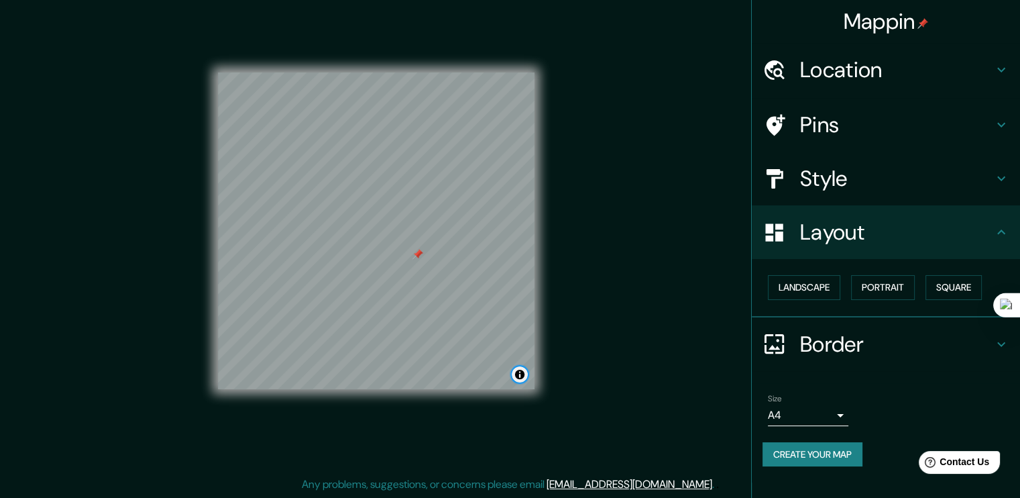
click at [513, 372] on button "Toggle attribution" at bounding box center [520, 374] width 16 height 16
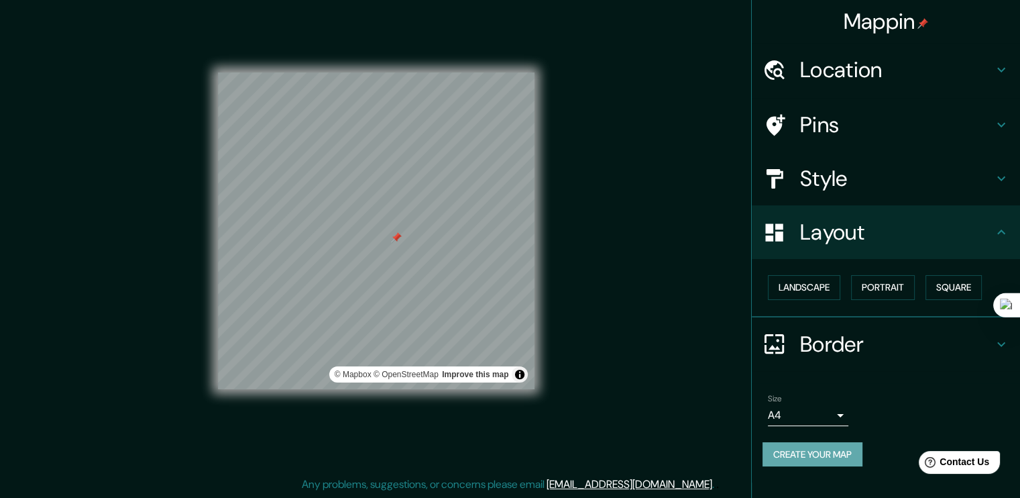
click at [784, 467] on button "Create your map" at bounding box center [813, 454] width 100 height 25
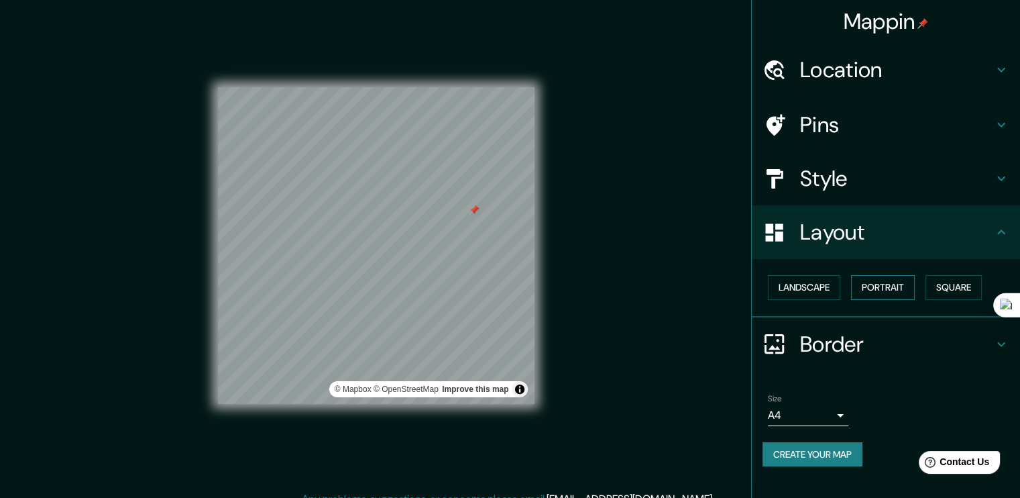
click at [880, 289] on button "Portrait" at bounding box center [883, 287] width 64 height 25
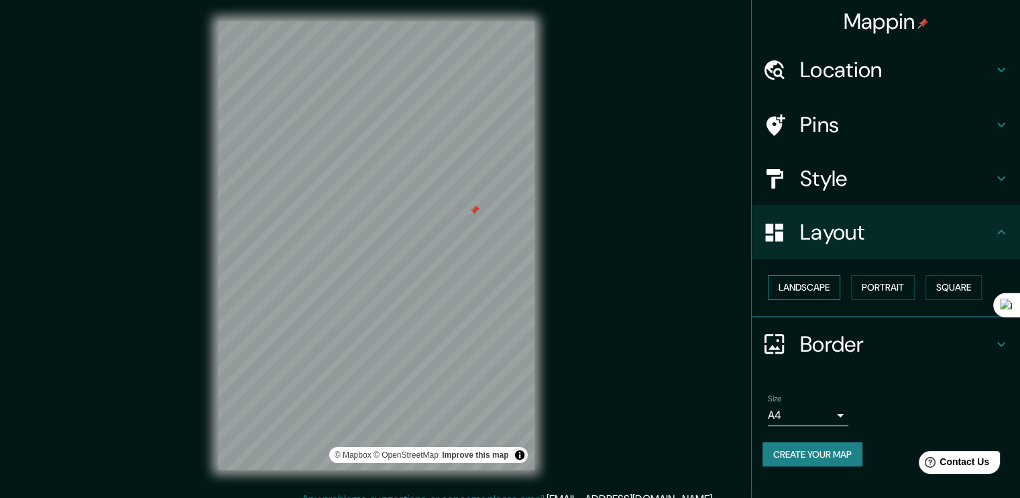
click at [820, 296] on button "Landscape" at bounding box center [804, 287] width 72 height 25
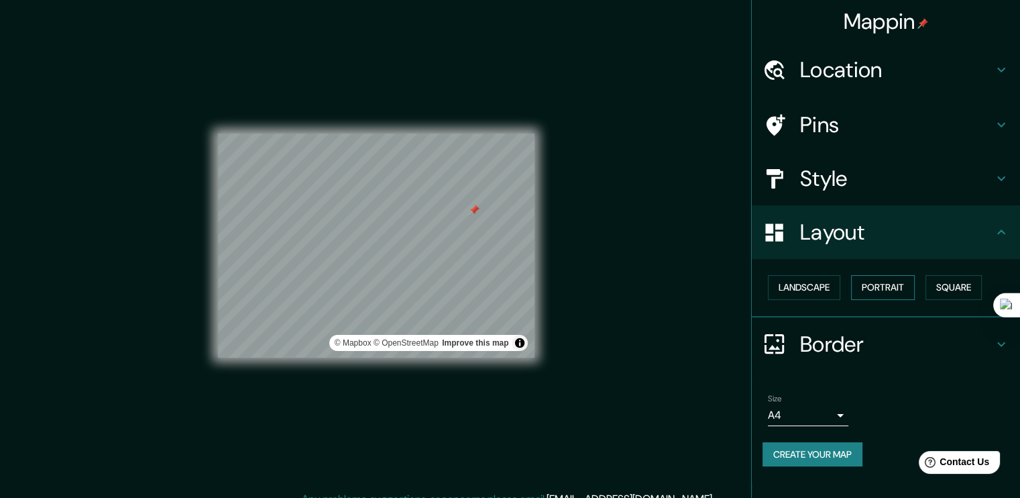
click at [890, 297] on button "Portrait" at bounding box center [883, 287] width 64 height 25
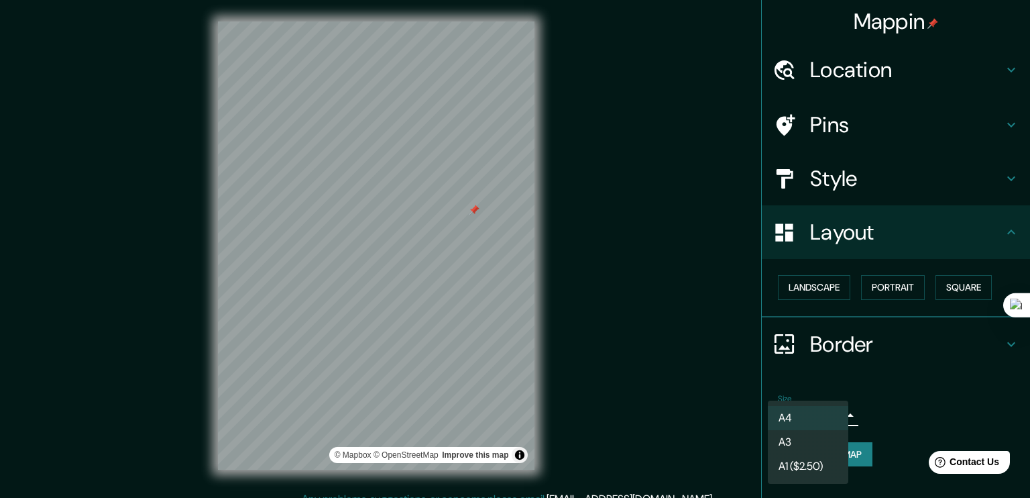
click at [818, 423] on body "Mappin Location [STREET_ADDRESS] Pins Style Layout Landscape Portrait Square Bo…" at bounding box center [515, 249] width 1030 height 498
click at [814, 447] on li "A3" at bounding box center [808, 442] width 80 height 24
type input "a4"
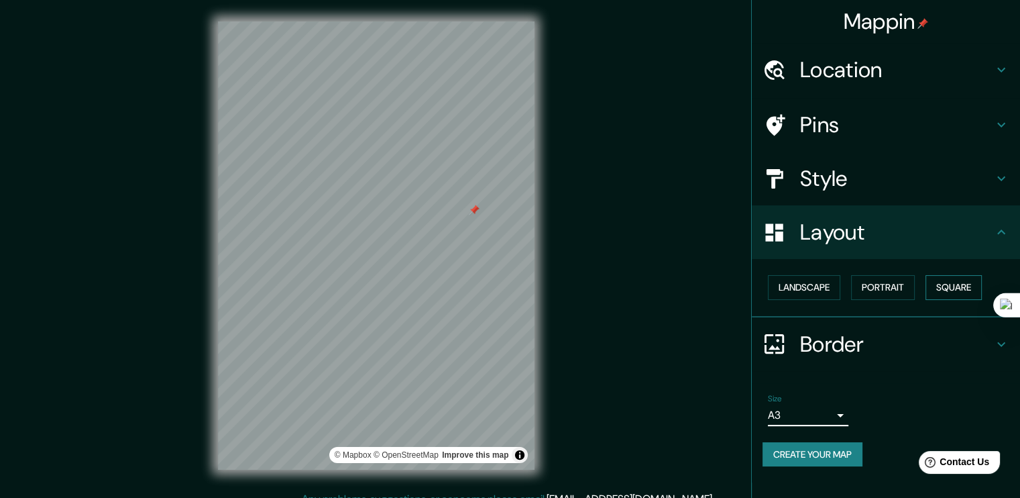
drag, startPoint x: 939, startPoint y: 298, endPoint x: 947, endPoint y: 303, distance: 9.3
click at [944, 300] on button "Square" at bounding box center [954, 287] width 56 height 25
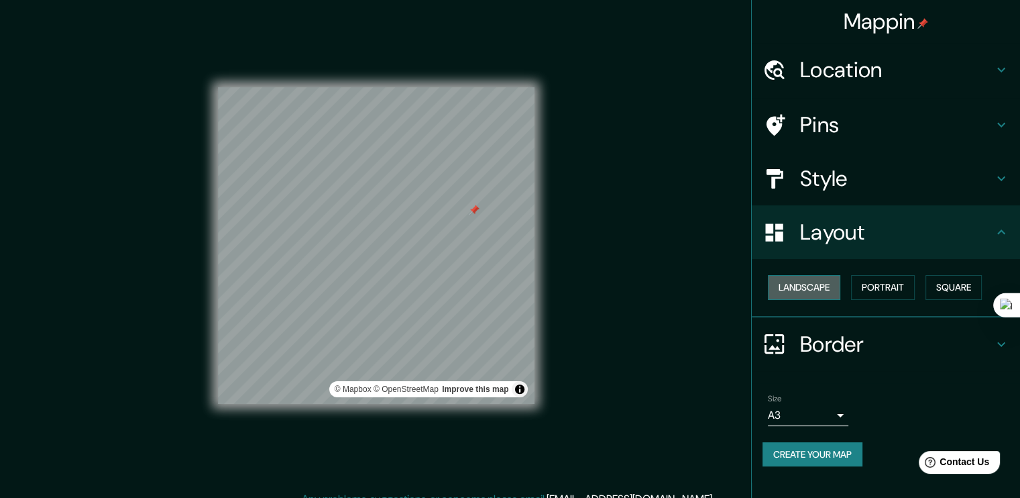
click at [778, 297] on button "Landscape" at bounding box center [804, 287] width 72 height 25
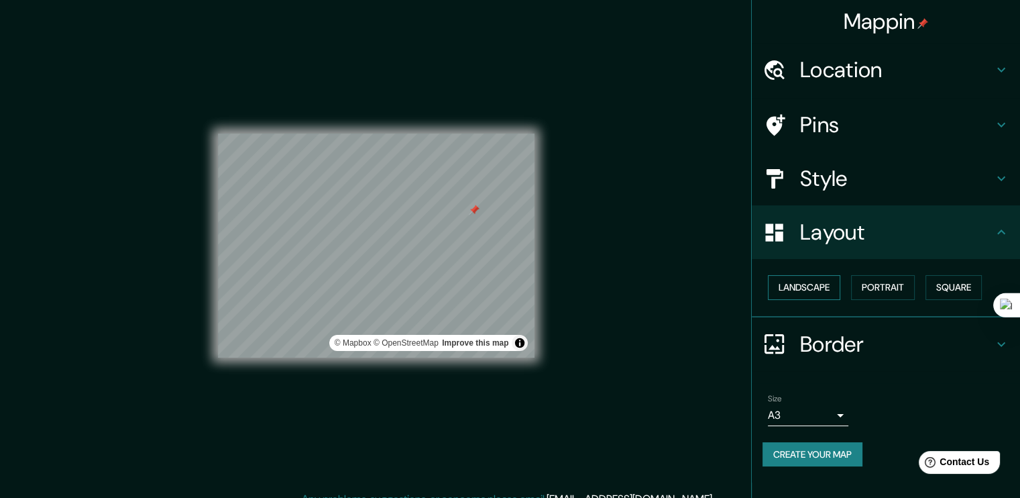
drag, startPoint x: 804, startPoint y: 292, endPoint x: 817, endPoint y: 295, distance: 13.8
click at [805, 294] on button "Landscape" at bounding box center [804, 287] width 72 height 25
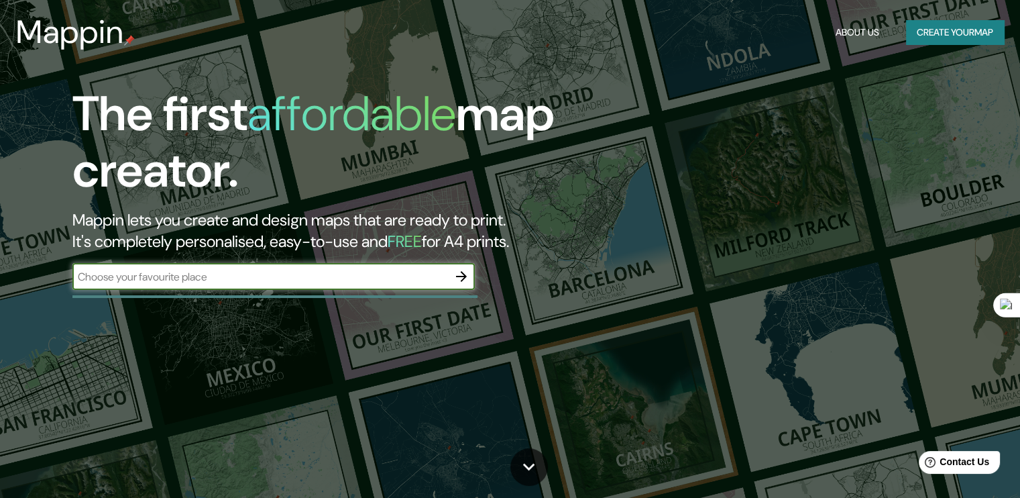
click at [945, 30] on button "Create your map" at bounding box center [955, 32] width 98 height 25
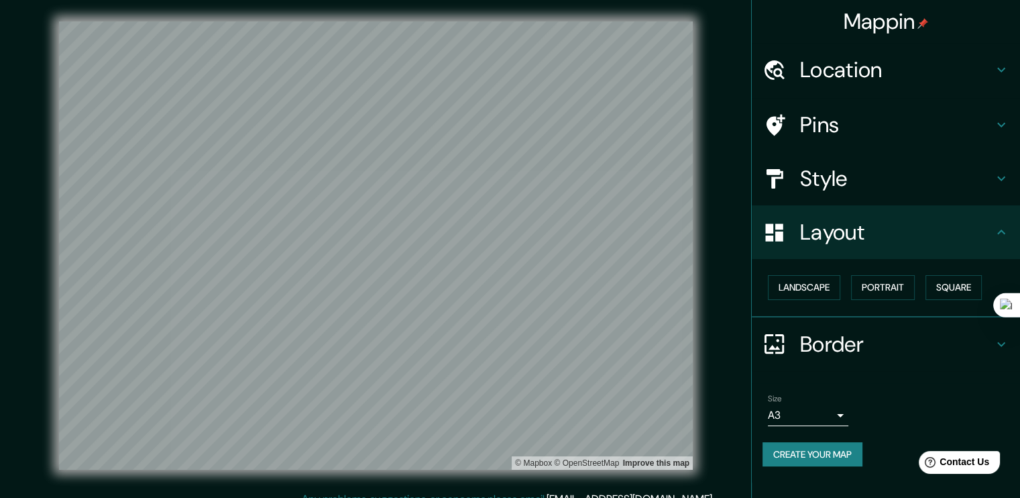
click at [808, 66] on h4 "Location" at bounding box center [896, 69] width 193 height 27
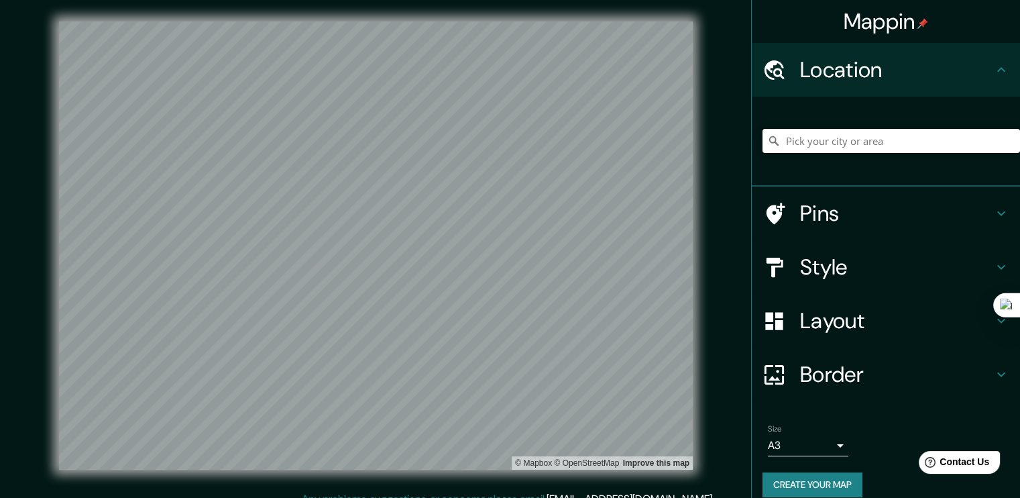
click at [832, 144] on input "Pick your city or area" at bounding box center [892, 141] width 258 height 24
paste input "C. Villablino, 4"
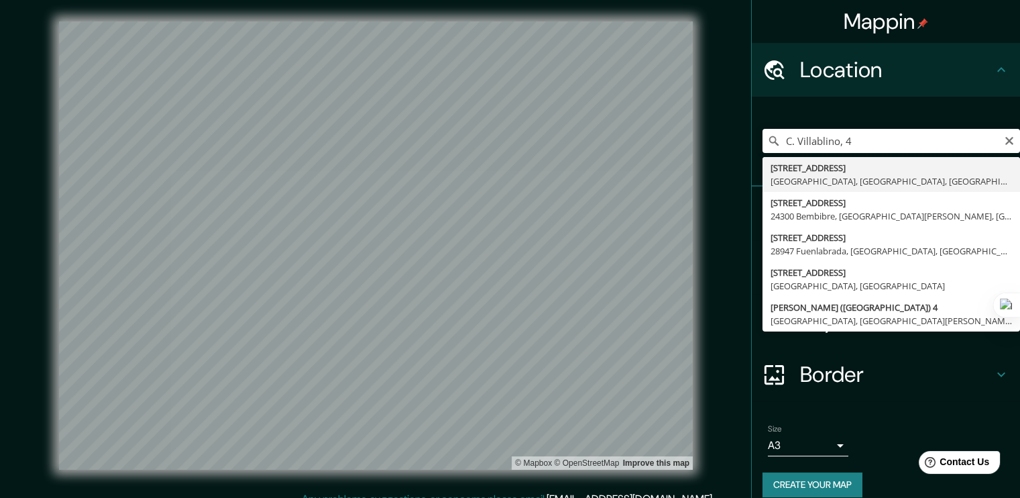
type input "[STREET_ADDRESS]"
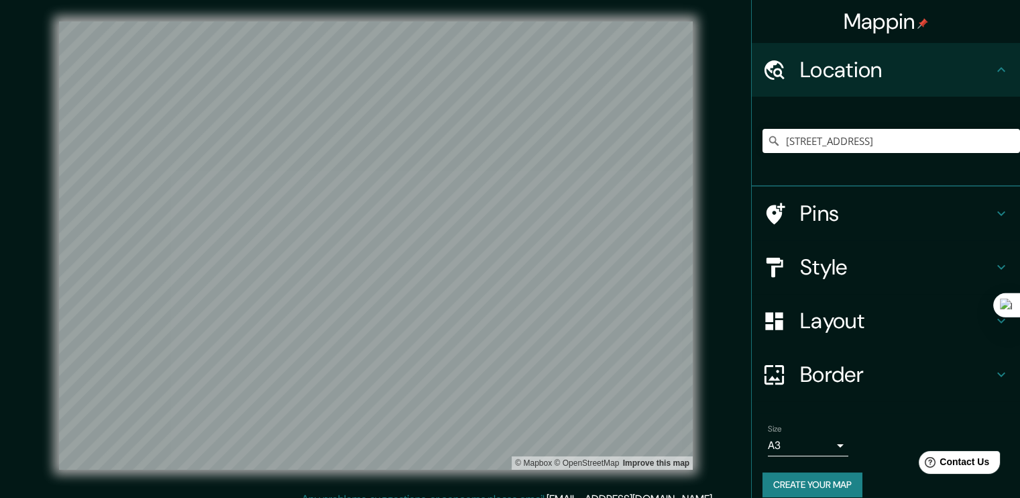
click at [863, 278] on h4 "Style" at bounding box center [896, 267] width 193 height 27
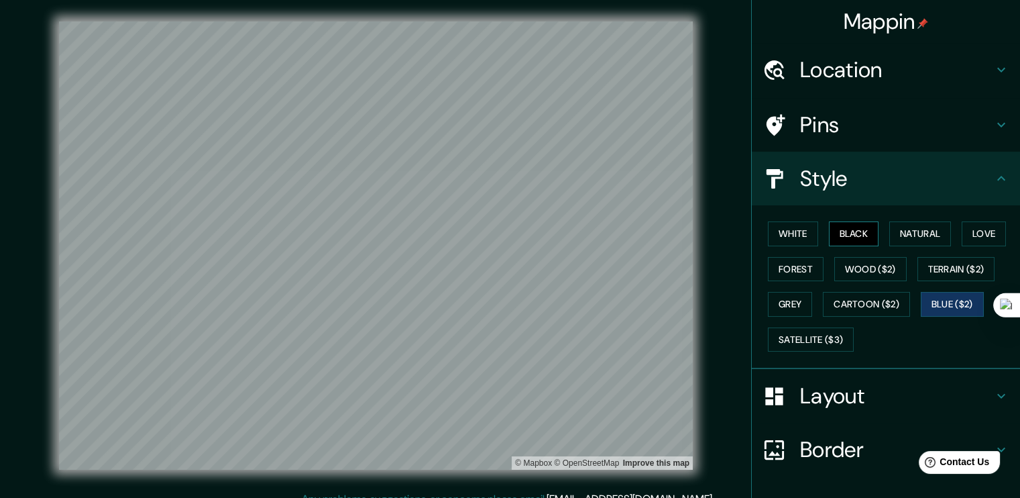
click at [851, 241] on button "Black" at bounding box center [854, 233] width 50 height 25
click at [824, 271] on button "Forest" at bounding box center [796, 269] width 56 height 25
click at [921, 317] on button "Blue ($2)" at bounding box center [952, 304] width 63 height 25
click at [918, 282] on button "Terrain ($2)" at bounding box center [957, 269] width 78 height 25
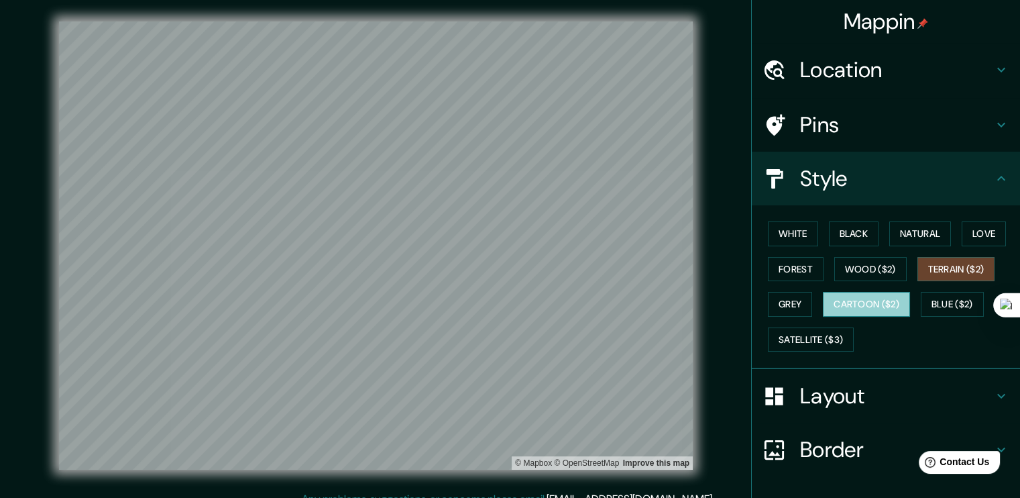
click at [823, 317] on button "Cartoon ($2)" at bounding box center [866, 304] width 87 height 25
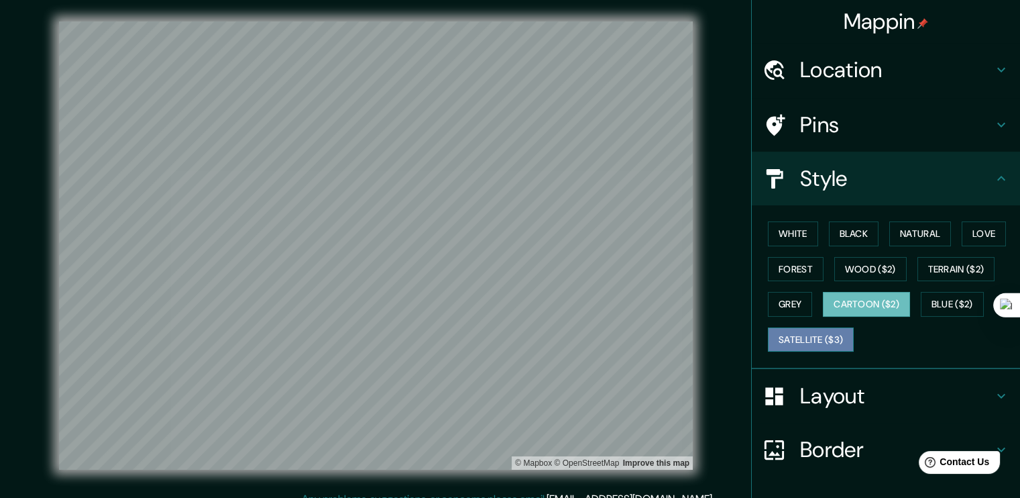
click at [804, 352] on button "Satellite ($3)" at bounding box center [811, 339] width 86 height 25
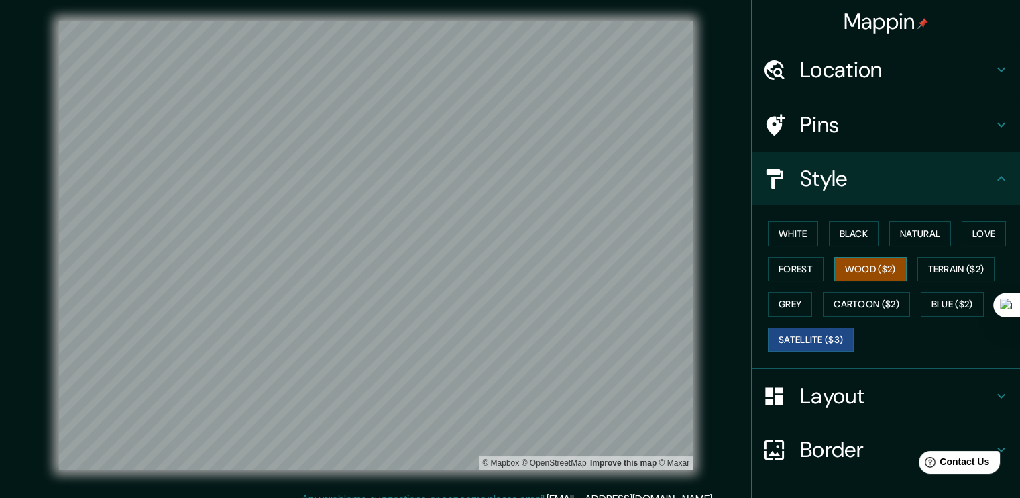
click at [907, 282] on button "Wood ($2)" at bounding box center [870, 269] width 72 height 25
click at [824, 268] on button "Forest" at bounding box center [796, 269] width 56 height 25
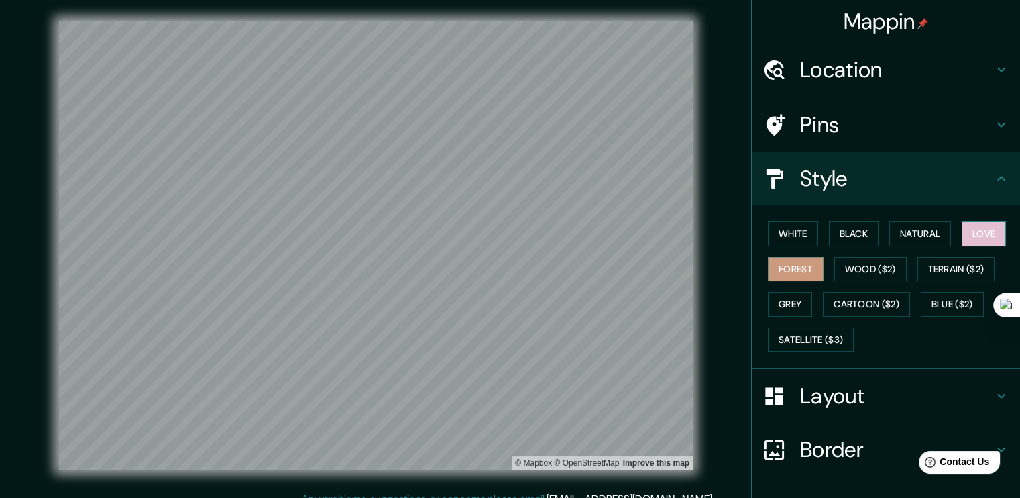
click at [962, 246] on button "Love" at bounding box center [984, 233] width 44 height 25
click at [921, 317] on button "Blue ($2)" at bounding box center [952, 304] width 63 height 25
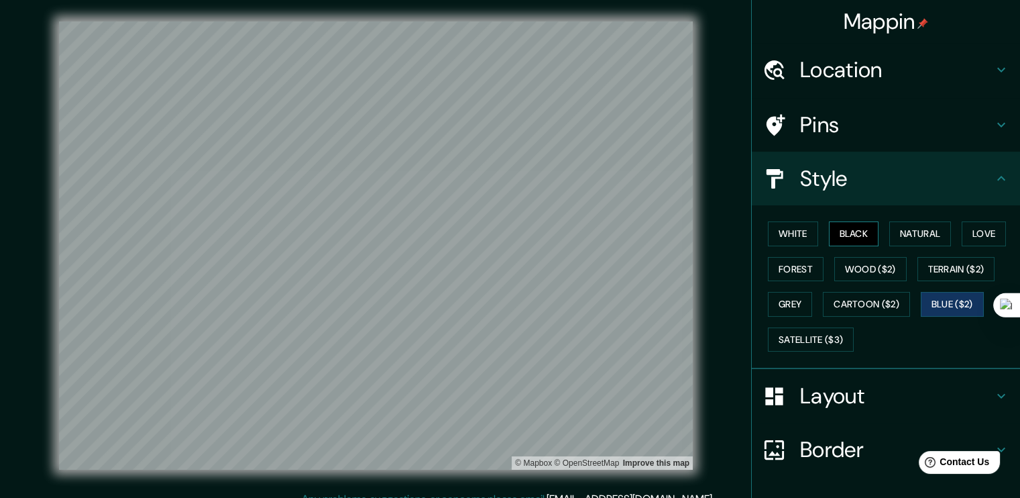
click at [845, 235] on button "Black" at bounding box center [854, 233] width 50 height 25
click at [910, 241] on button "Natural" at bounding box center [920, 233] width 62 height 25
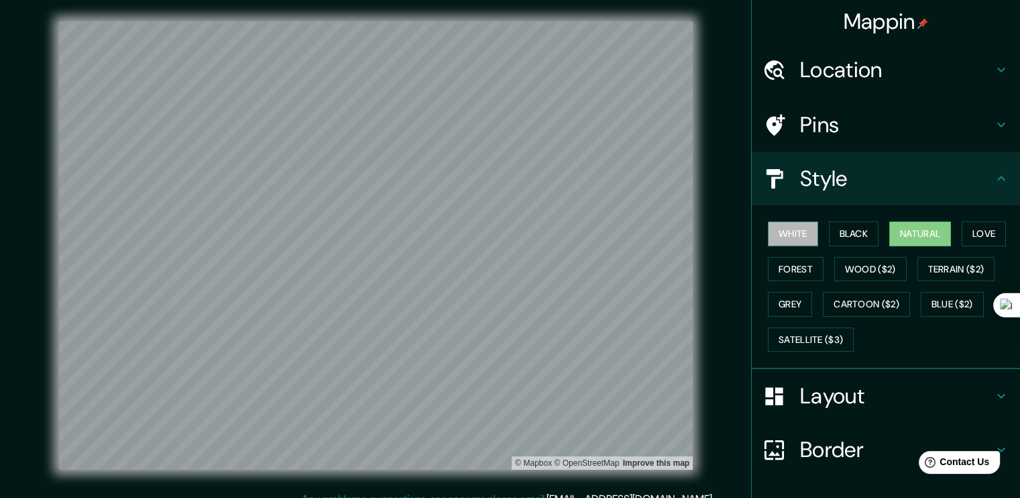
click at [791, 235] on button "White" at bounding box center [793, 233] width 50 height 25
